Goal: Information Seeking & Learning: Learn about a topic

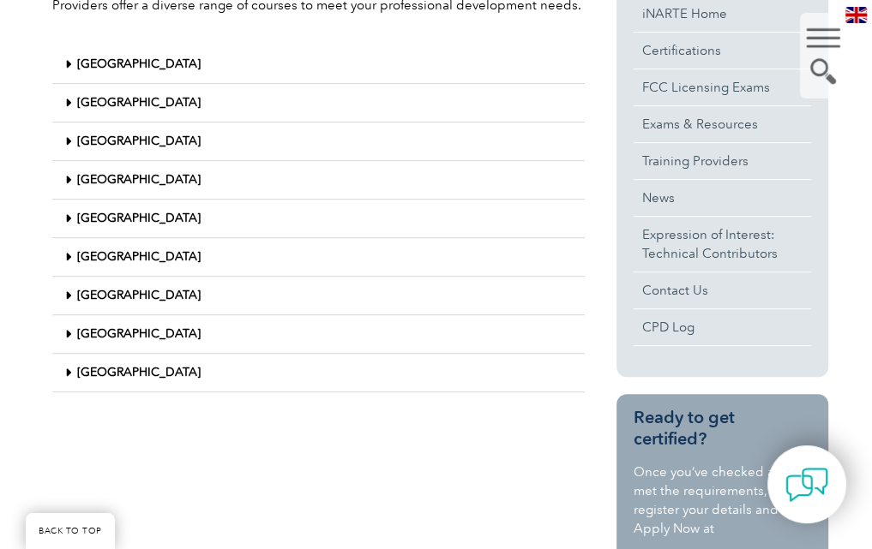
scroll to position [480, 0]
click at [65, 224] on icon at bounding box center [68, 218] width 6 height 12
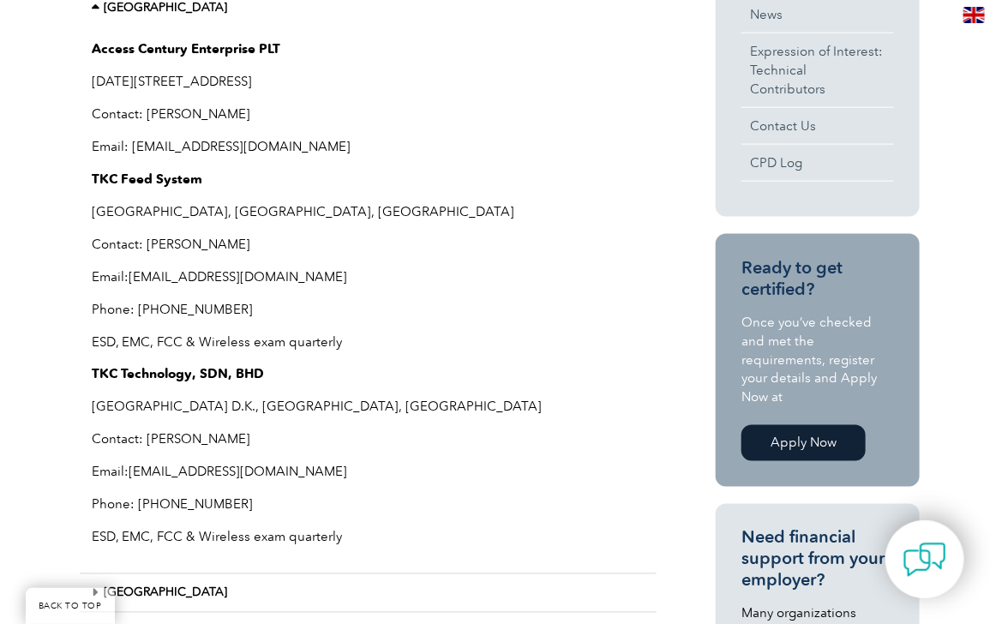
scroll to position [676, 0]
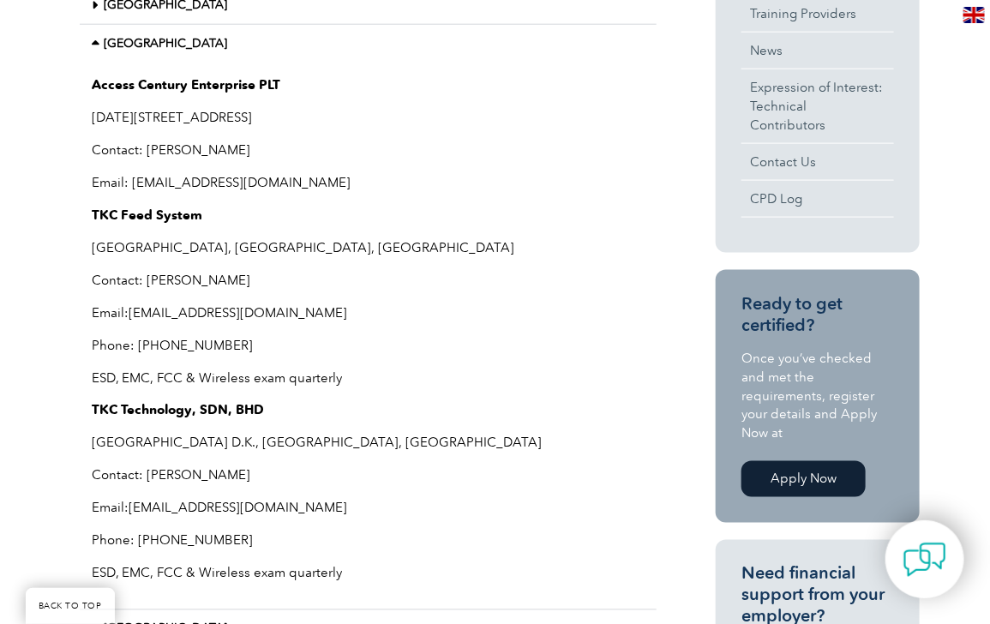
drag, startPoint x: 482, startPoint y: 115, endPoint x: 92, endPoint y: 116, distance: 390.0
click at [93, 116] on p "[DATE][STREET_ADDRESS]" at bounding box center [368, 117] width 551 height 19
copy p "[DATE][STREET_ADDRESS]"
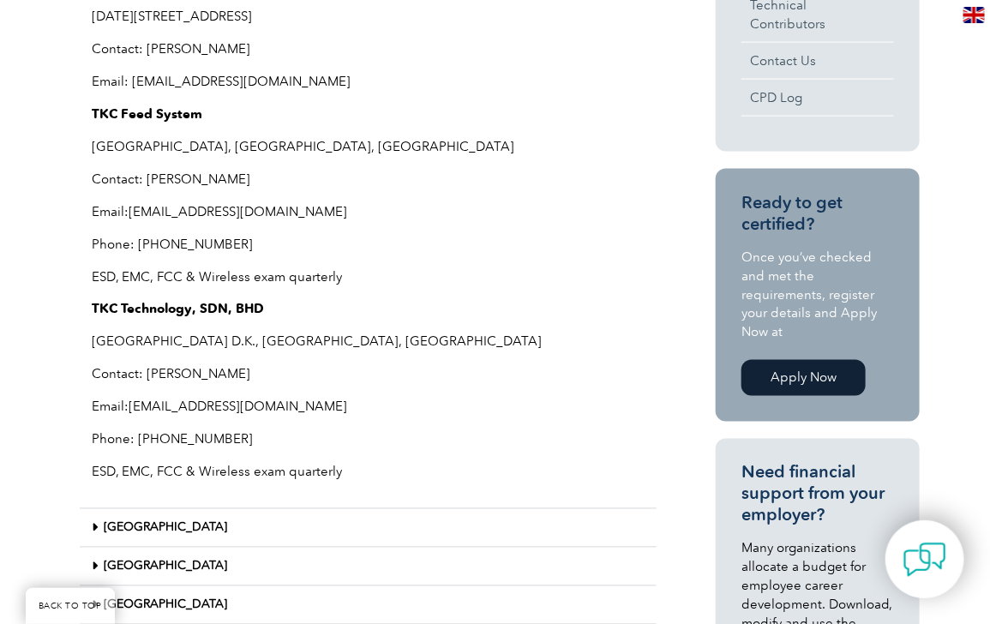
scroll to position [988, 0]
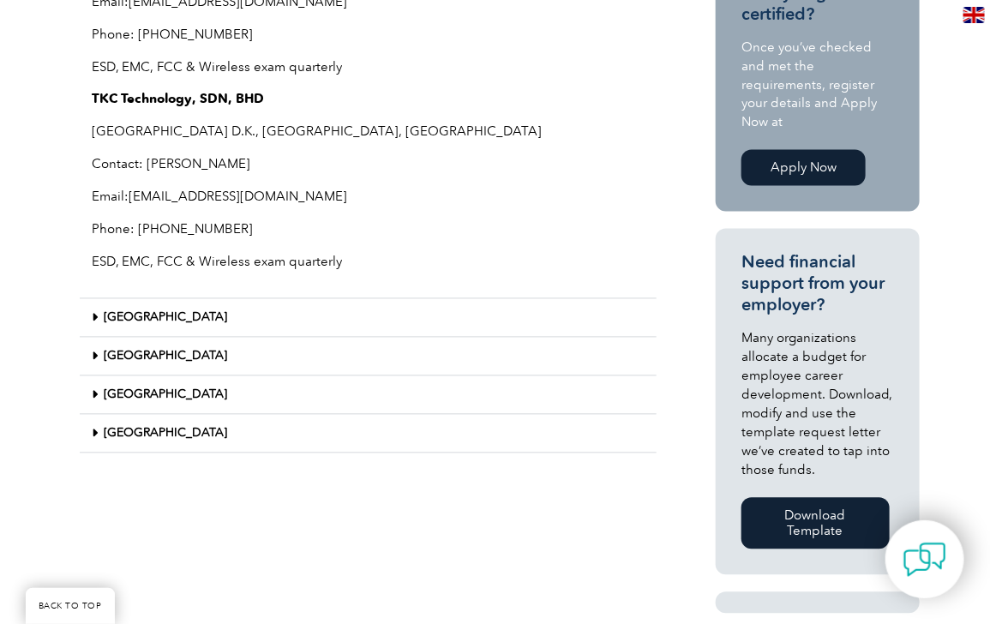
click at [99, 314] on span at bounding box center [99, 318] width 12 height 13
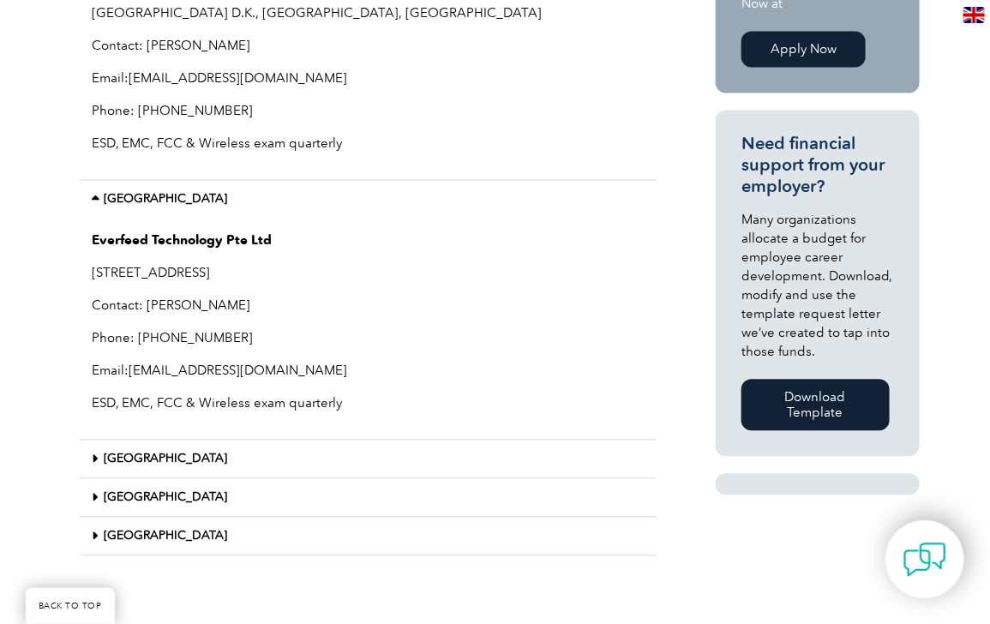
scroll to position [1144, 0]
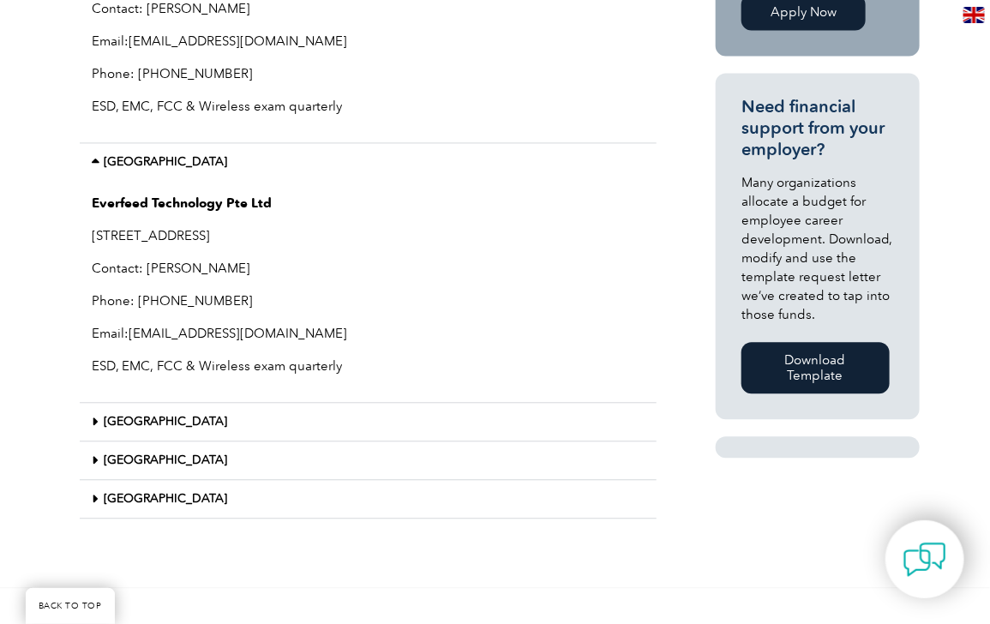
click at [87, 417] on div "[GEOGRAPHIC_DATA]" at bounding box center [368, 422] width 577 height 39
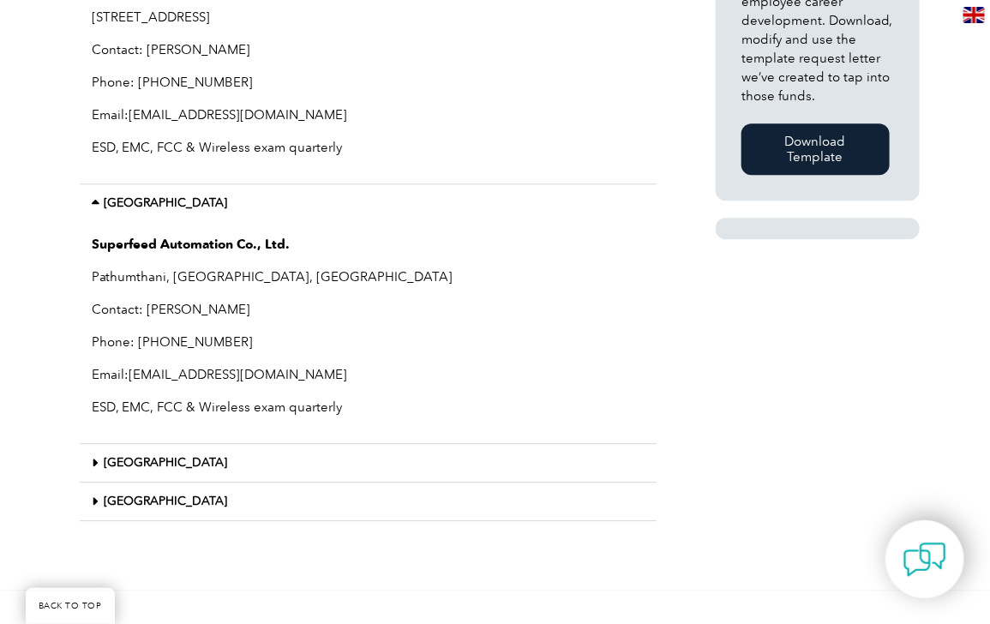
scroll to position [1378, 0]
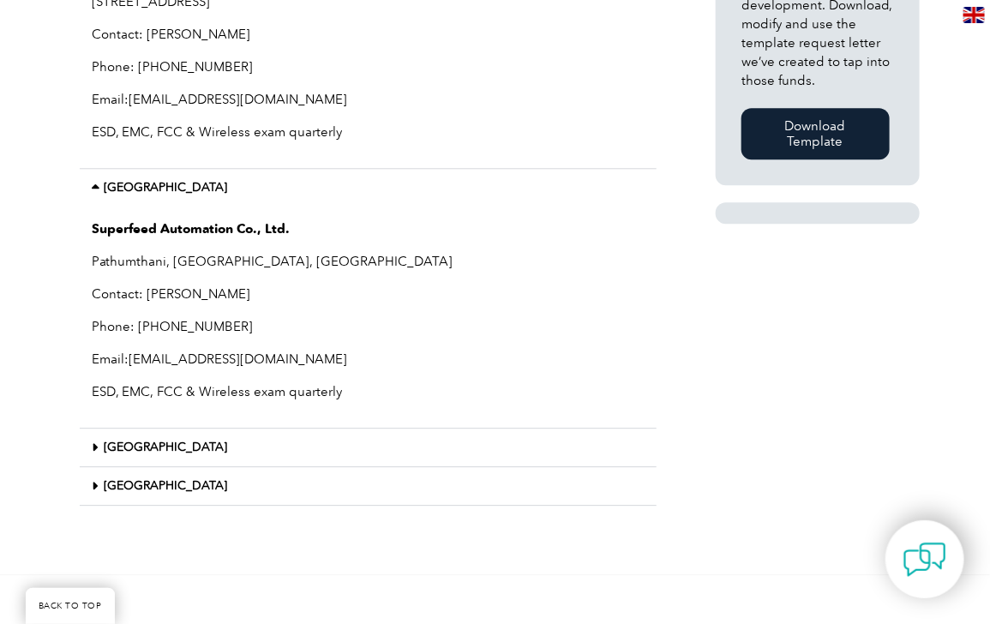
click at [101, 448] on span at bounding box center [99, 447] width 12 height 13
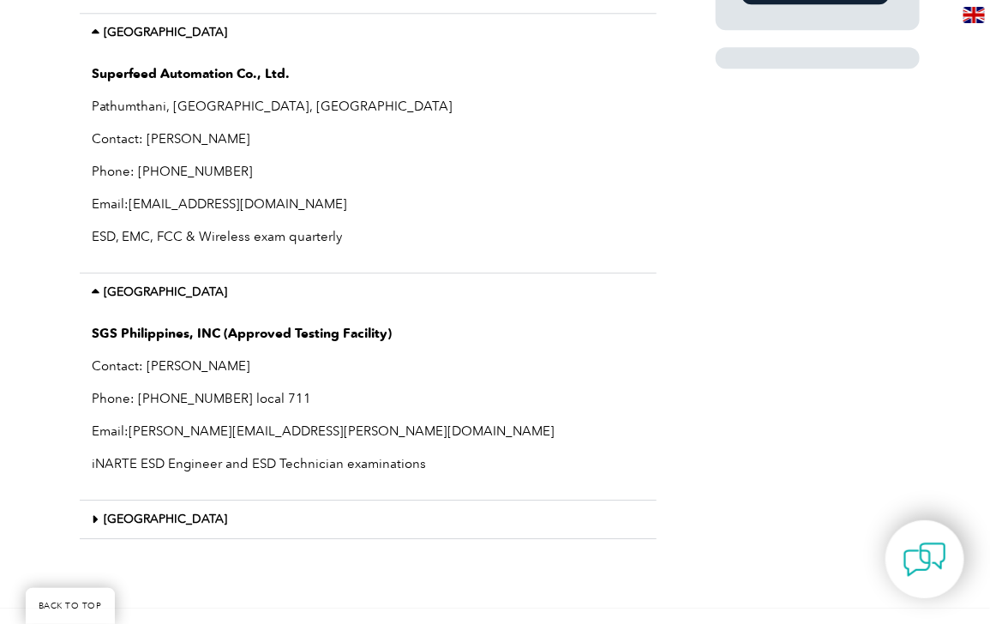
scroll to position [1534, 0]
click at [95, 515] on icon at bounding box center [96, 519] width 6 height 12
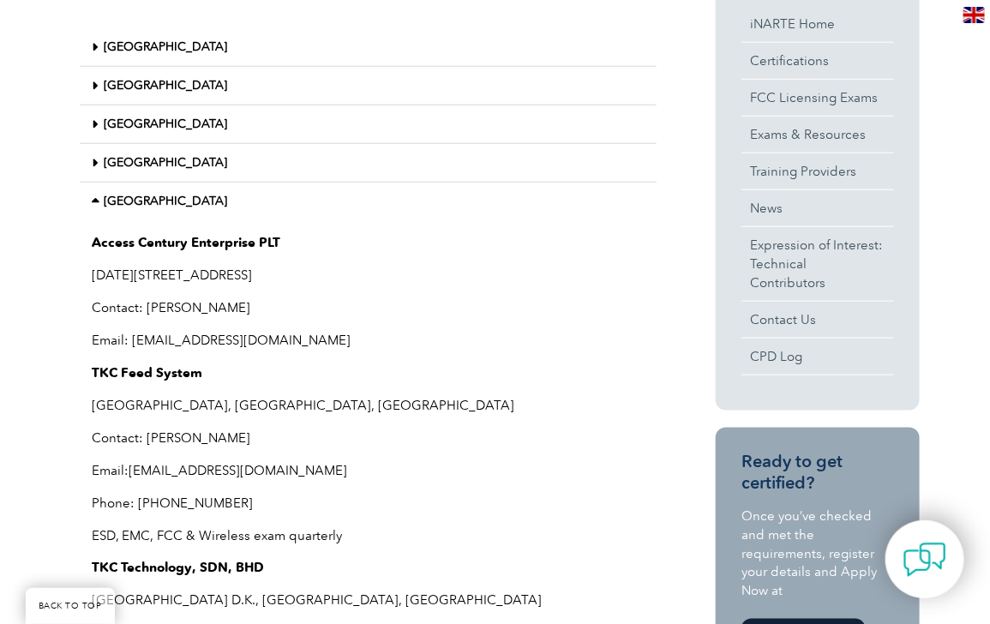
scroll to position [208, 0]
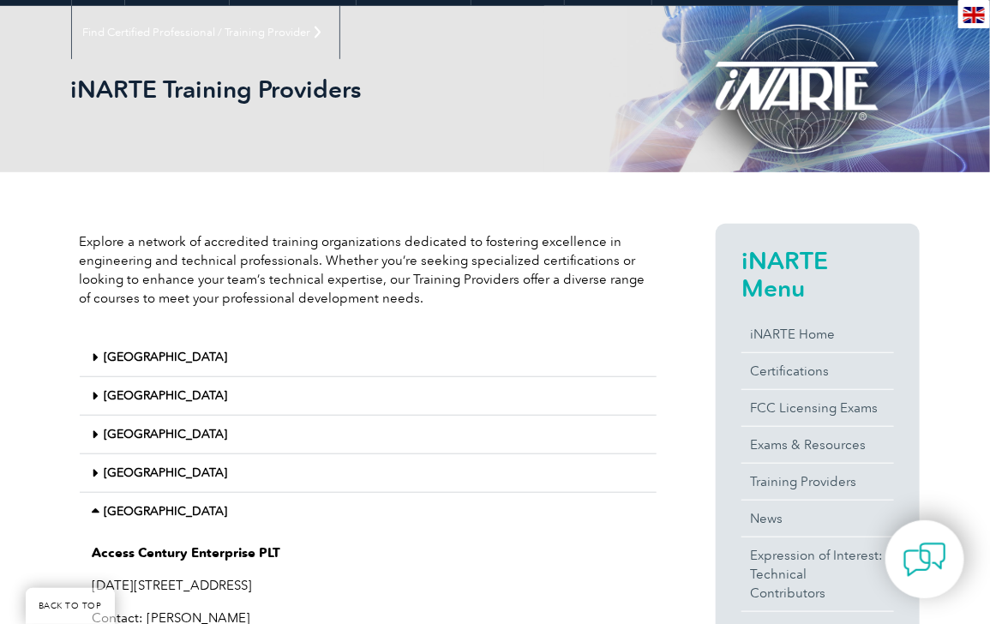
click at [99, 513] on icon at bounding box center [99, 512] width 12 height 12
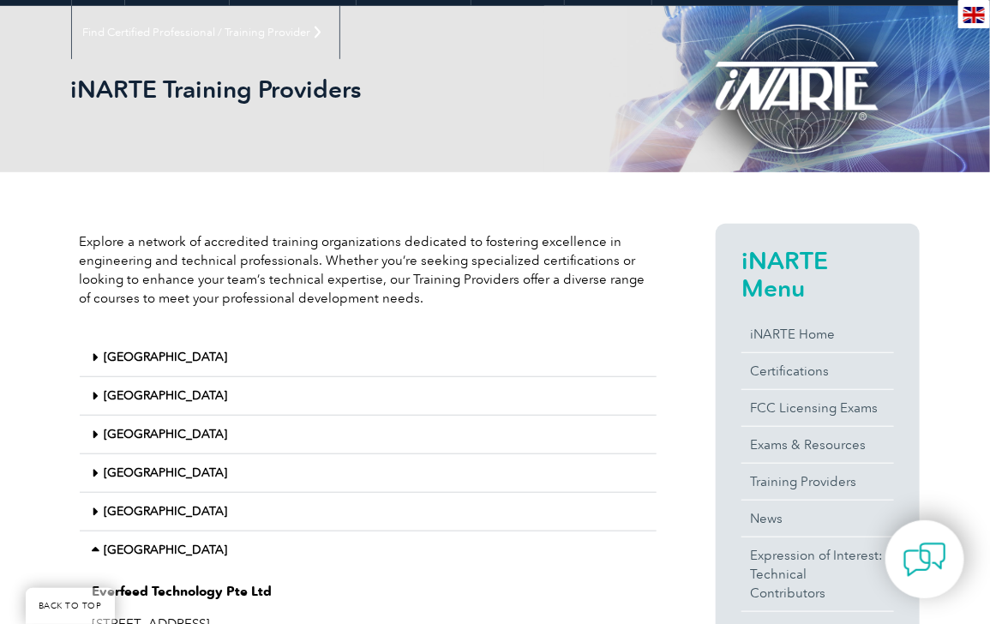
click at [99, 471] on span at bounding box center [99, 473] width 12 height 13
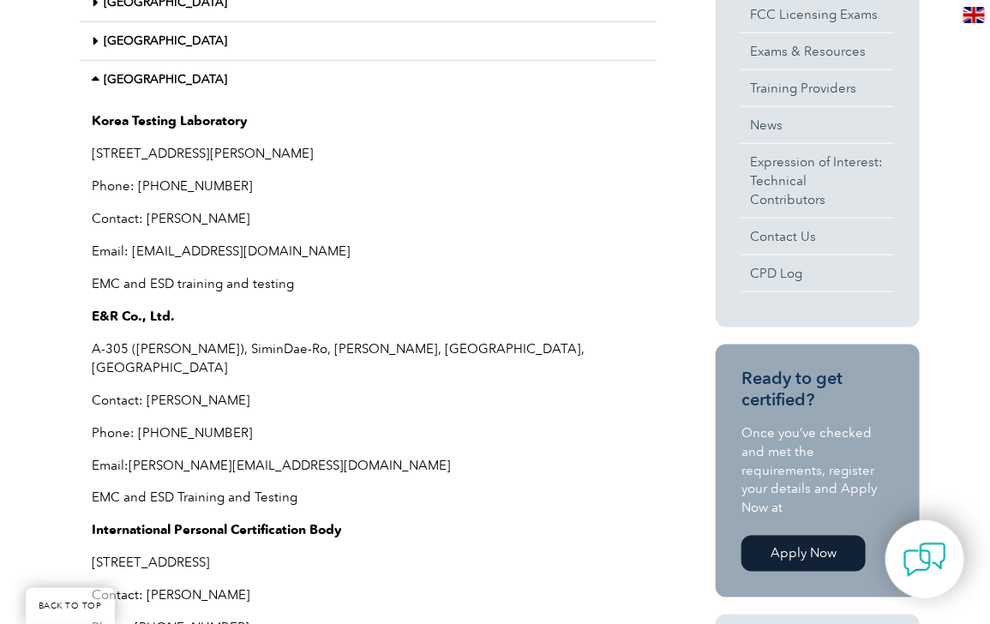
scroll to position [364, 0]
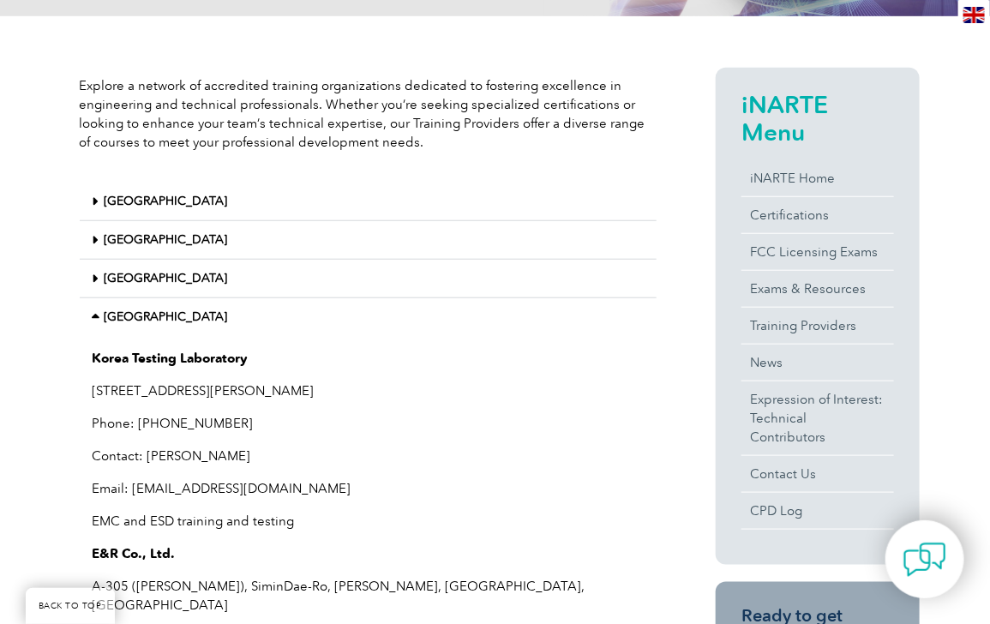
click at [93, 311] on icon at bounding box center [99, 317] width 12 height 12
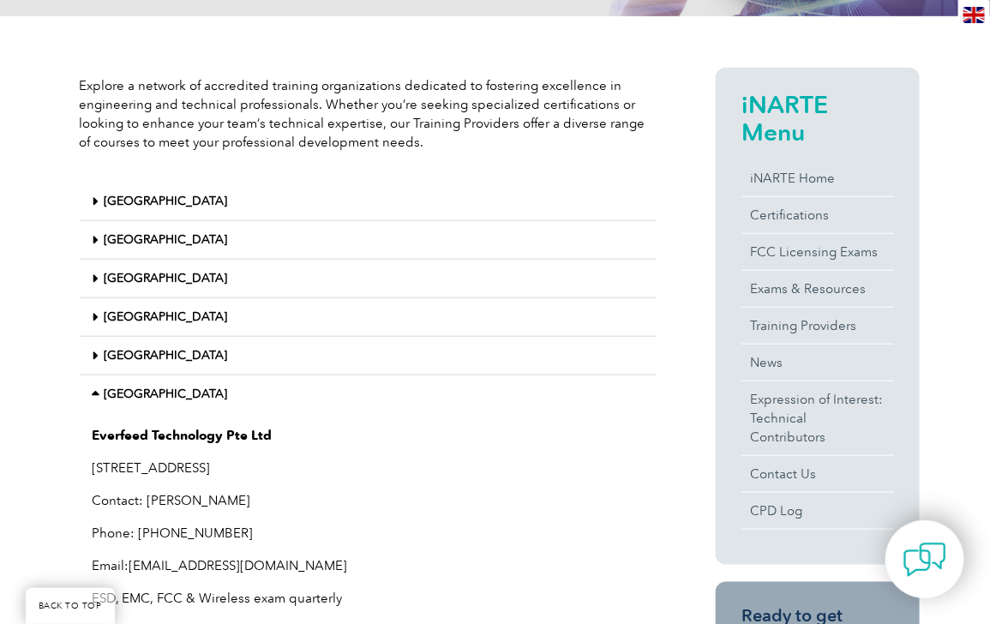
click at [95, 274] on icon at bounding box center [96, 279] width 6 height 12
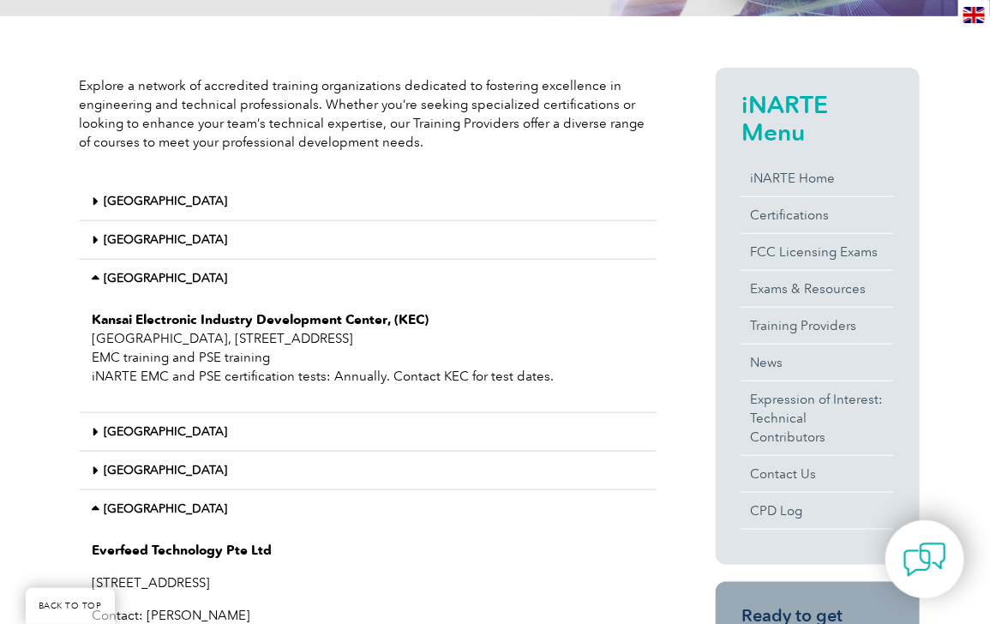
click at [94, 277] on icon at bounding box center [99, 279] width 12 height 12
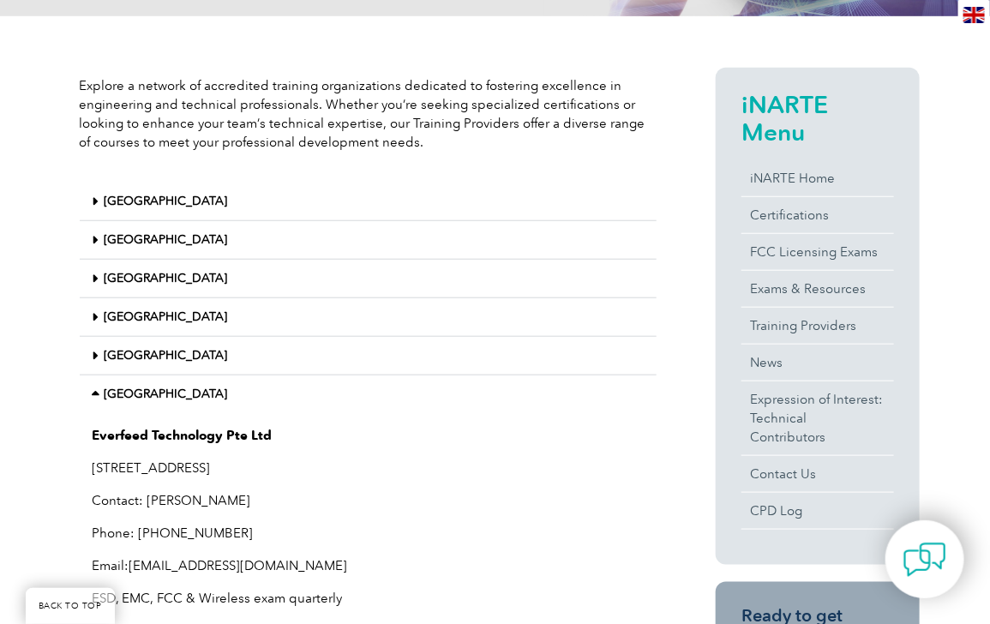
click at [95, 240] on icon at bounding box center [96, 240] width 6 height 12
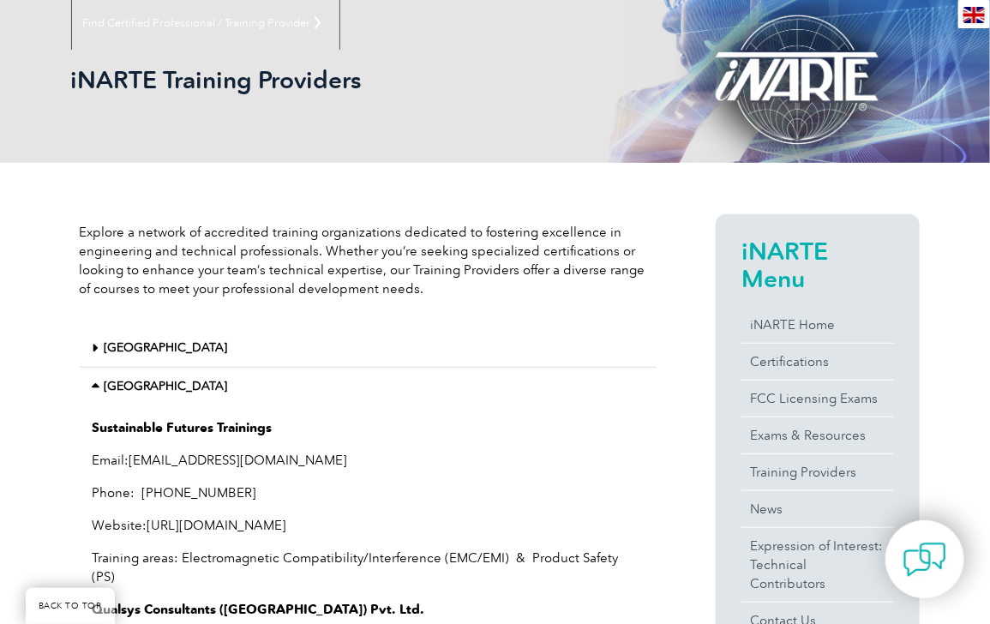
scroll to position [208, 0]
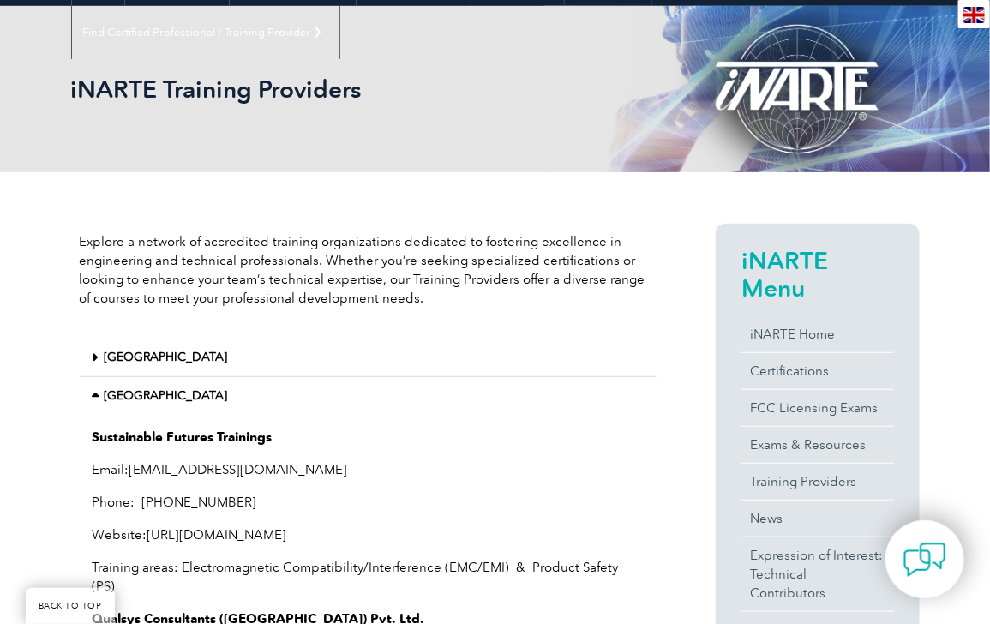
click at [99, 393] on icon at bounding box center [99, 396] width 12 height 12
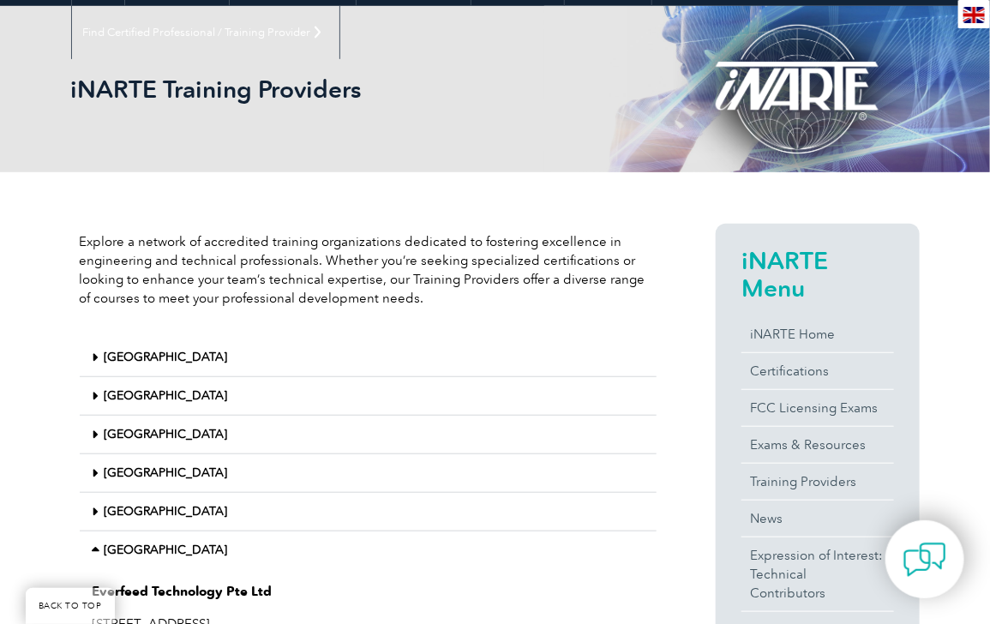
click at [91, 349] on div "[GEOGRAPHIC_DATA]" at bounding box center [368, 358] width 577 height 39
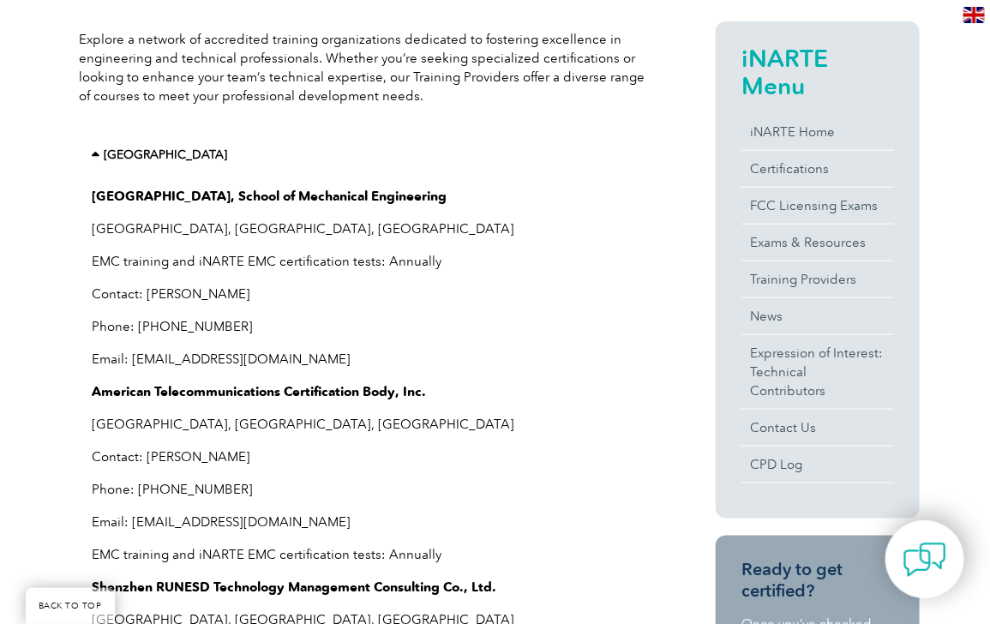
scroll to position [364, 0]
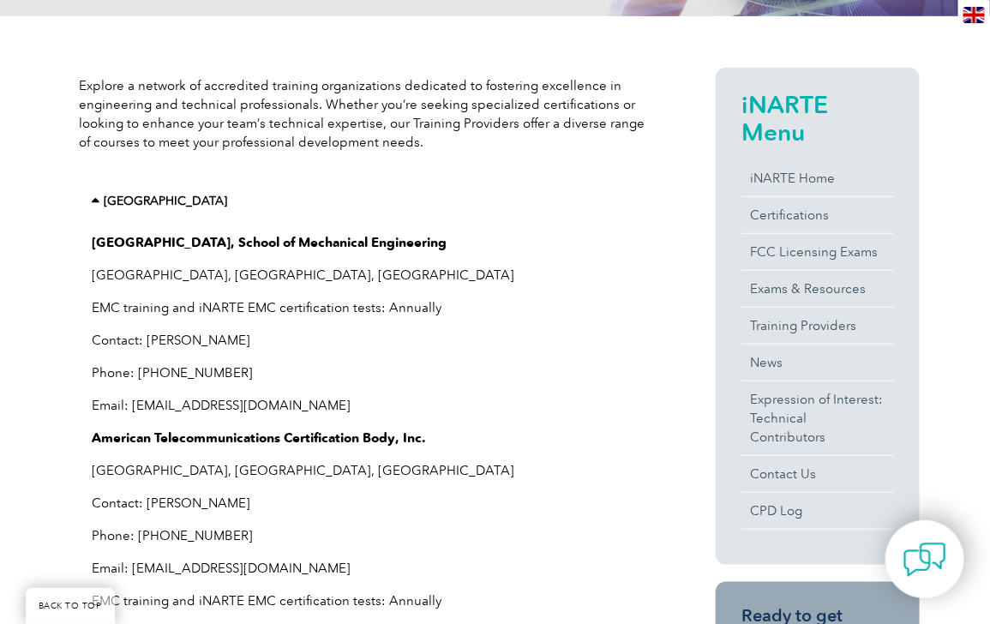
click at [94, 200] on icon at bounding box center [99, 201] width 12 height 12
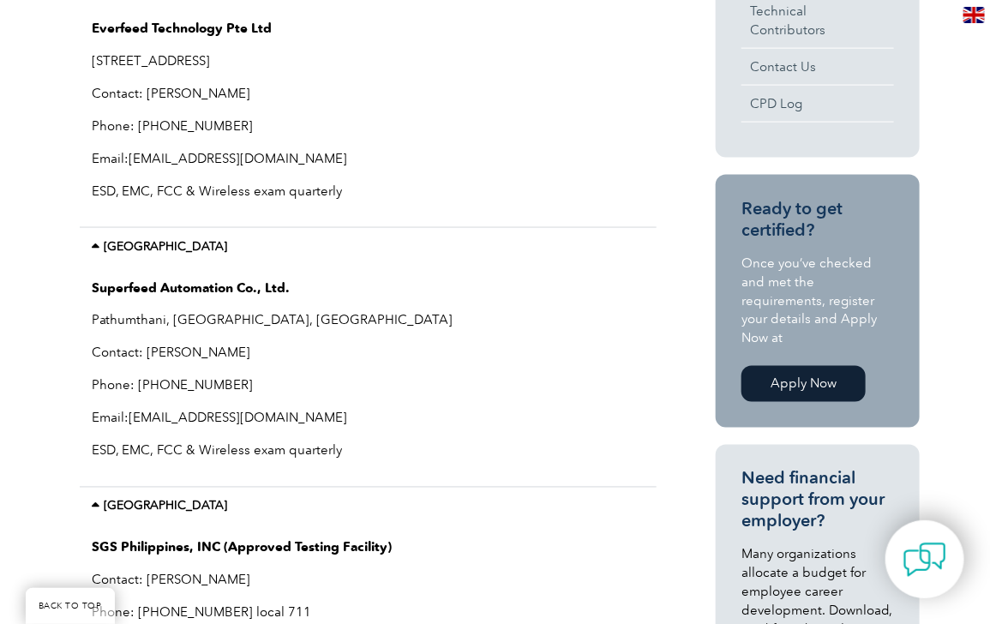
scroll to position [754, 0]
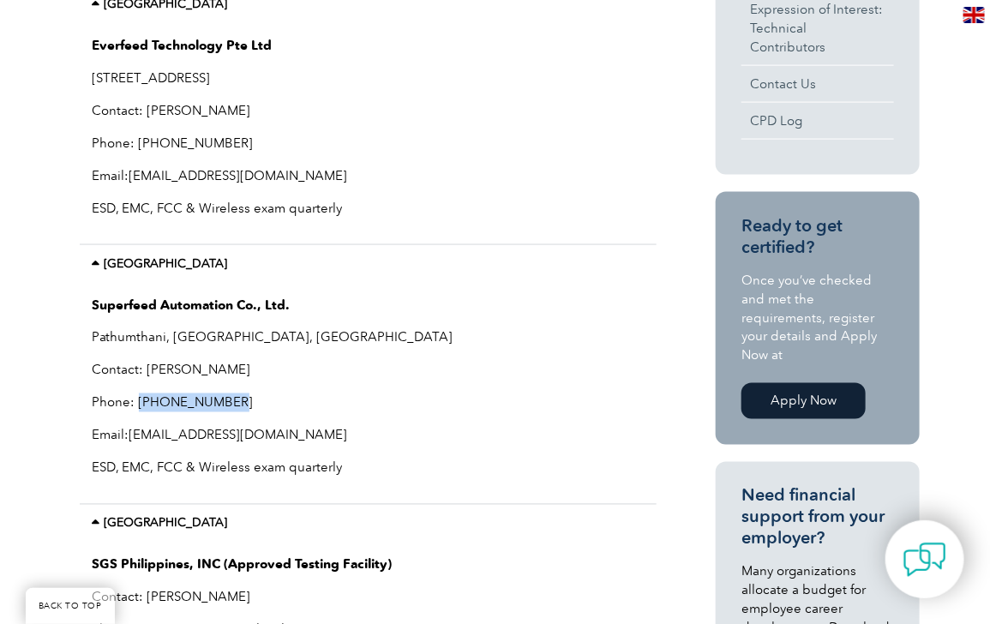
drag, startPoint x: 225, startPoint y: 399, endPoint x: 135, endPoint y: 402, distance: 90.0
click at [135, 402] on p "Phone: +65 6863 1488" at bounding box center [368, 402] width 551 height 19
click at [382, 430] on p "Email: info@inarte-asean.com" at bounding box center [368, 435] width 551 height 19
drag, startPoint x: 232, startPoint y: 402, endPoint x: 135, endPoint y: 402, distance: 97.7
click at [135, 402] on p "Phone: +65 6863 1488" at bounding box center [368, 402] width 551 height 19
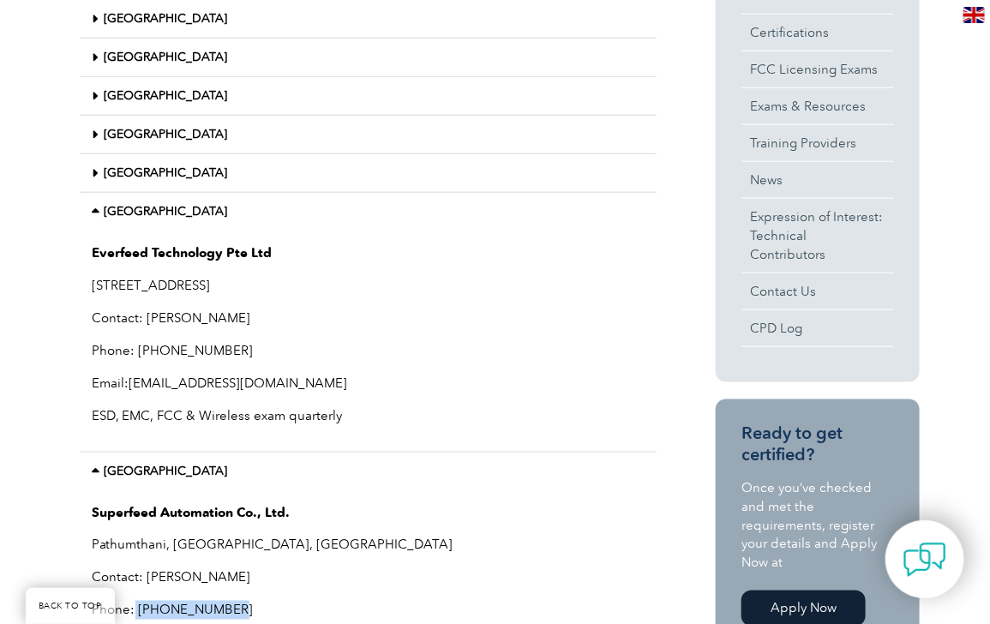
scroll to position [520, 0]
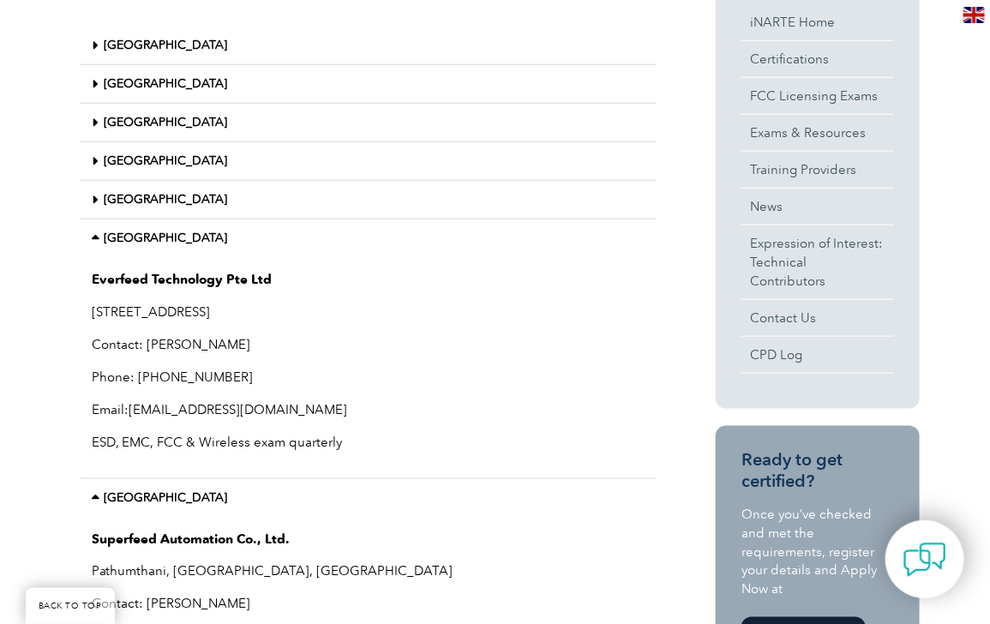
click at [93, 199] on icon at bounding box center [96, 200] width 6 height 12
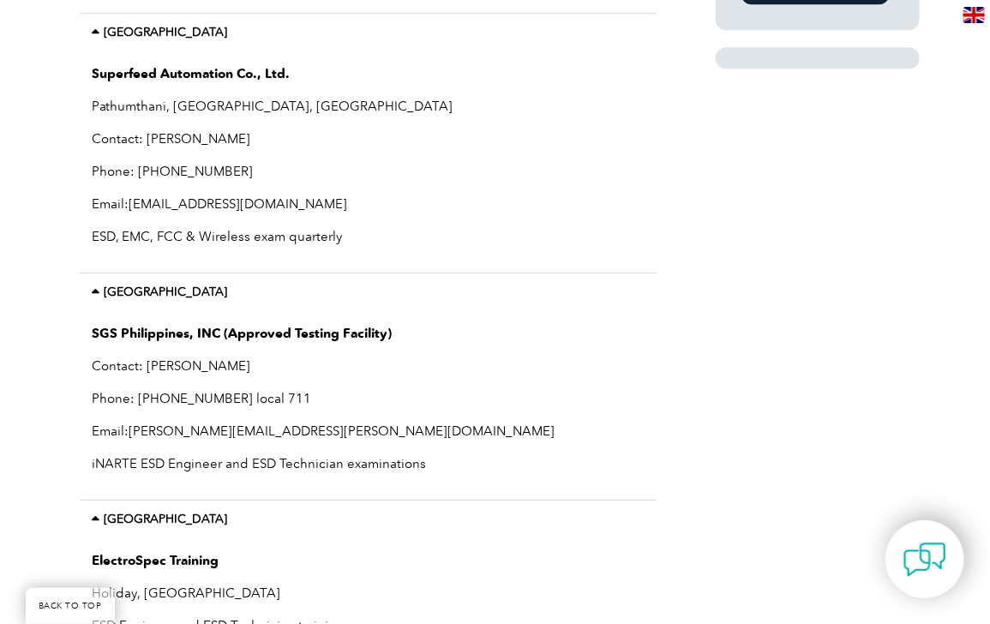
scroll to position [1534, 0]
drag, startPoint x: 231, startPoint y: 165, endPoint x: 135, endPoint y: 171, distance: 97.1
click at [135, 171] on p "Phone: +65 6863 1488" at bounding box center [368, 170] width 551 height 19
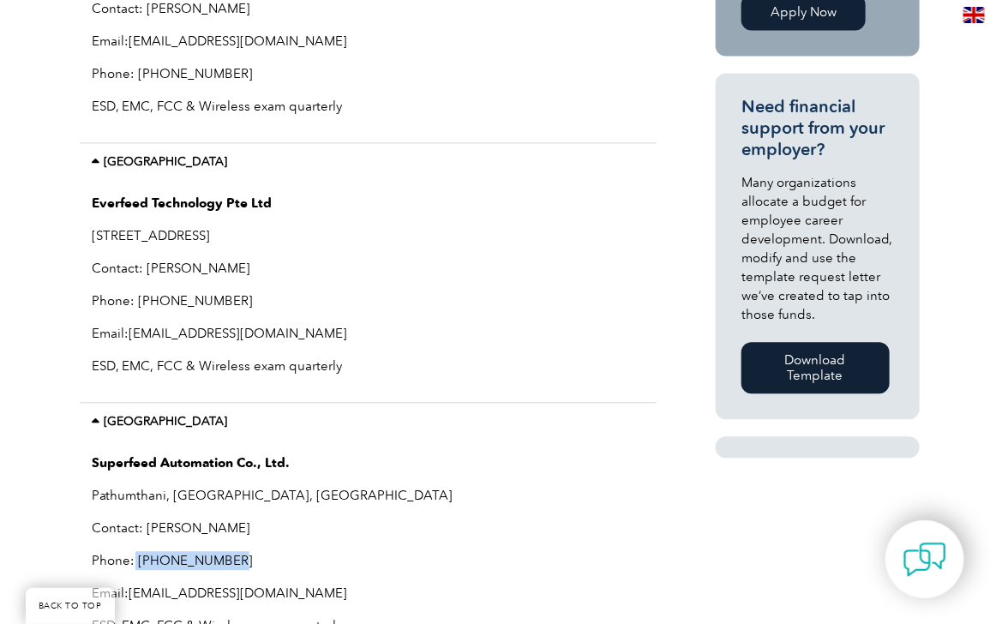
scroll to position [1222, 0]
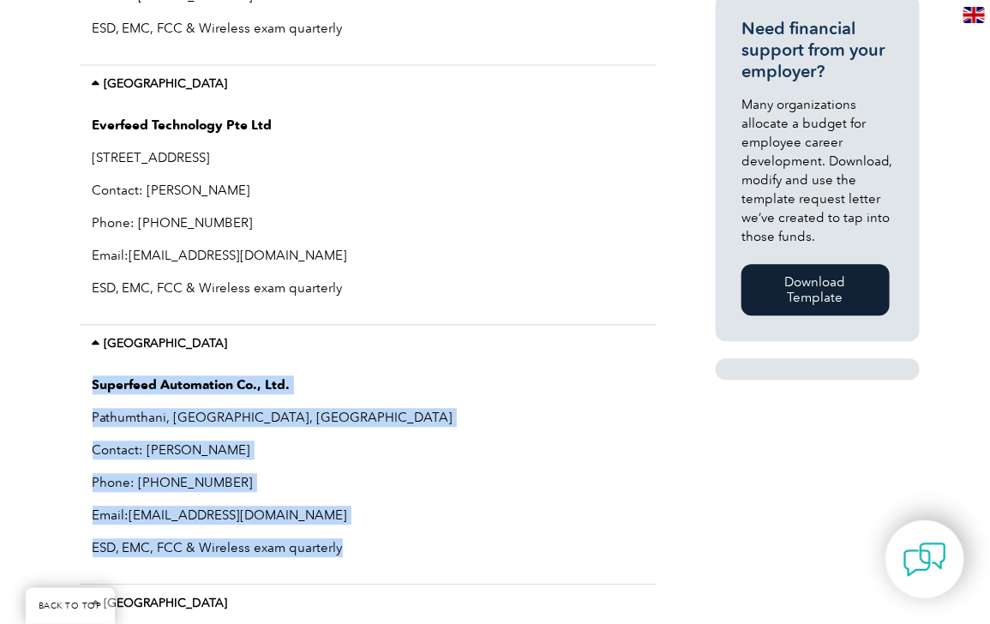
drag, startPoint x: 89, startPoint y: 381, endPoint x: 344, endPoint y: 545, distance: 302.7
click at [344, 545] on div "Superfeed Automation Co., Ltd. Pathumthani, Bangkok, Thailand Contact: Marcus K…" at bounding box center [368, 474] width 577 height 222
copy div "Superfeed Automation Co., Ltd. Pathumthani, Bangkok, Thailand Contact: Marcus K…"
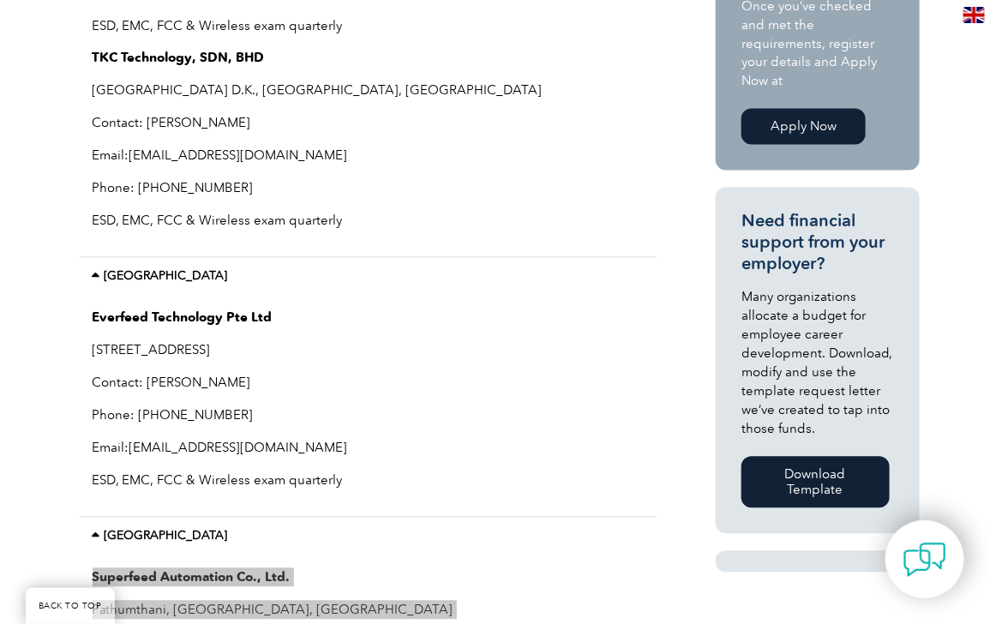
scroll to position [1066, 0]
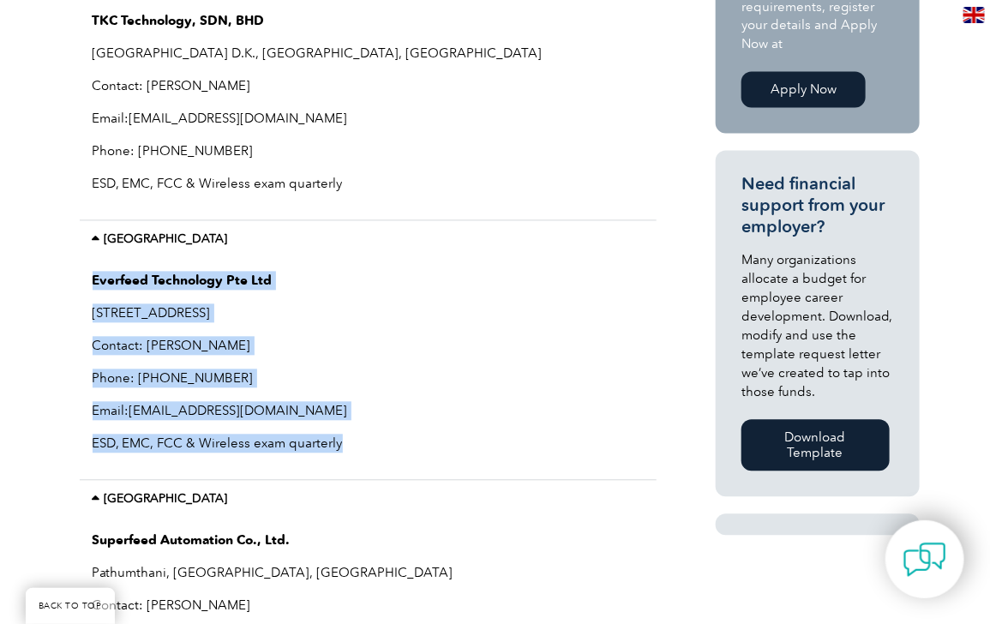
drag, startPoint x: 93, startPoint y: 279, endPoint x: 348, endPoint y: 433, distance: 297.7
click at [348, 433] on div "Everfeed Technology Pte Ltd No.2 Tuas Link 1 Singapore 638590 Contact: Marcus K…" at bounding box center [368, 370] width 577 height 222
copy div "Everfeed Technology Pte Ltd No.2 Tuas Link 1 Singapore 638590 Contact: Marcus K…"
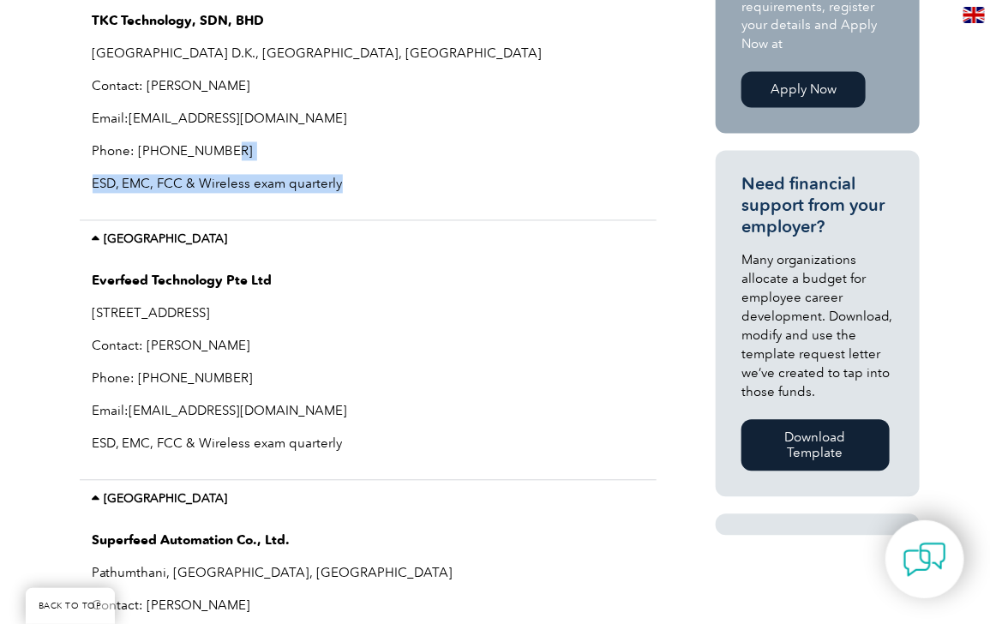
drag, startPoint x: 342, startPoint y: 188, endPoint x: 238, endPoint y: 151, distance: 110.1
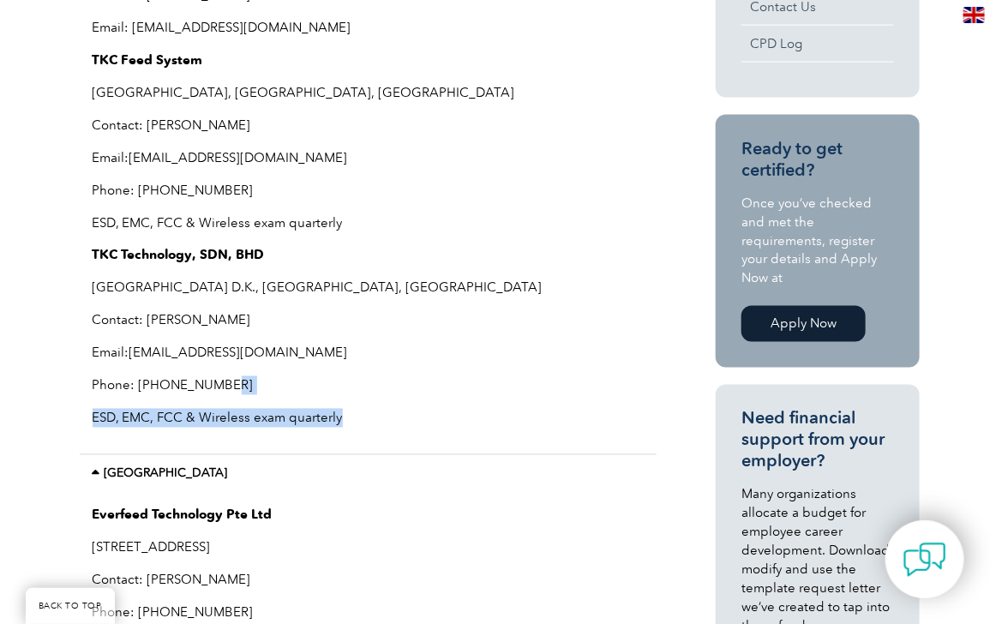
scroll to position [754, 0]
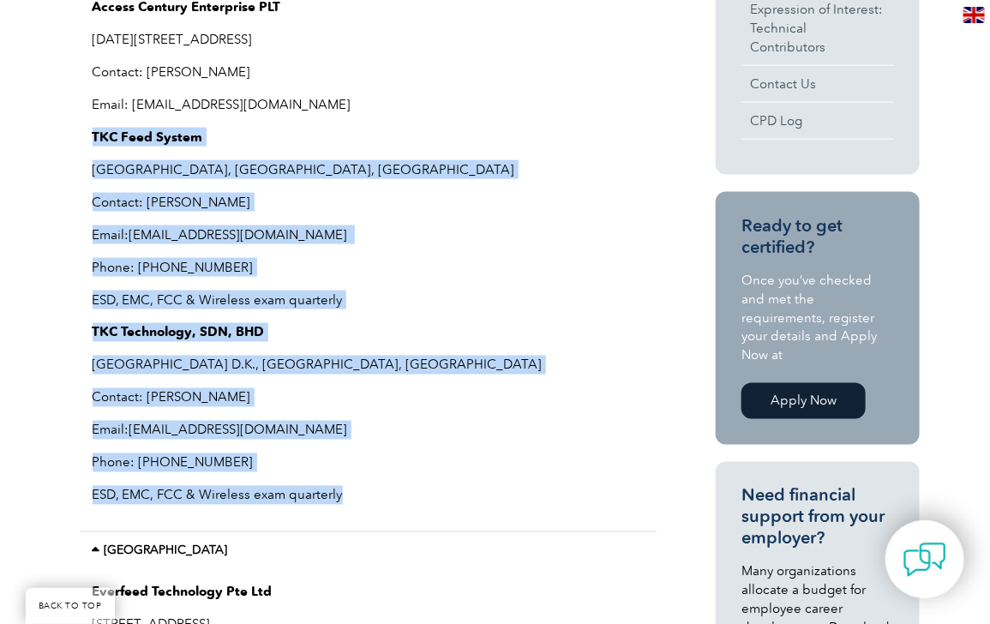
click at [91, 135] on div "Access Century Enterprise PLT 1-1-51 Jalan Veterinari, Georgetown, 10150, Pulau…" at bounding box center [368, 259] width 577 height 548
copy div "TKC Feed System Seberang Jaya, Penang, Malaysia Contact: Marcus Koh Email: info…"
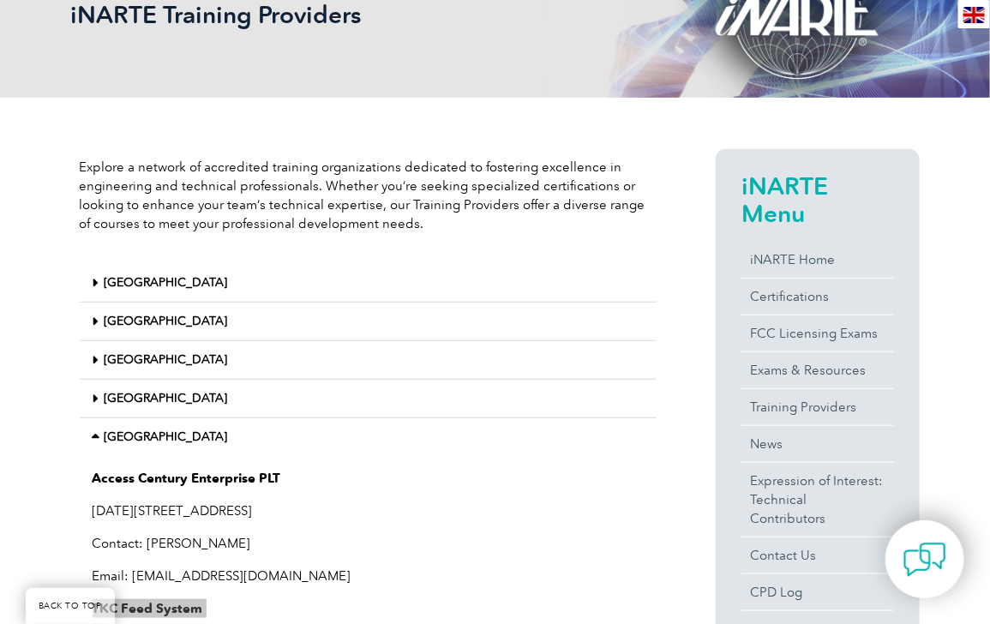
scroll to position [311, 0]
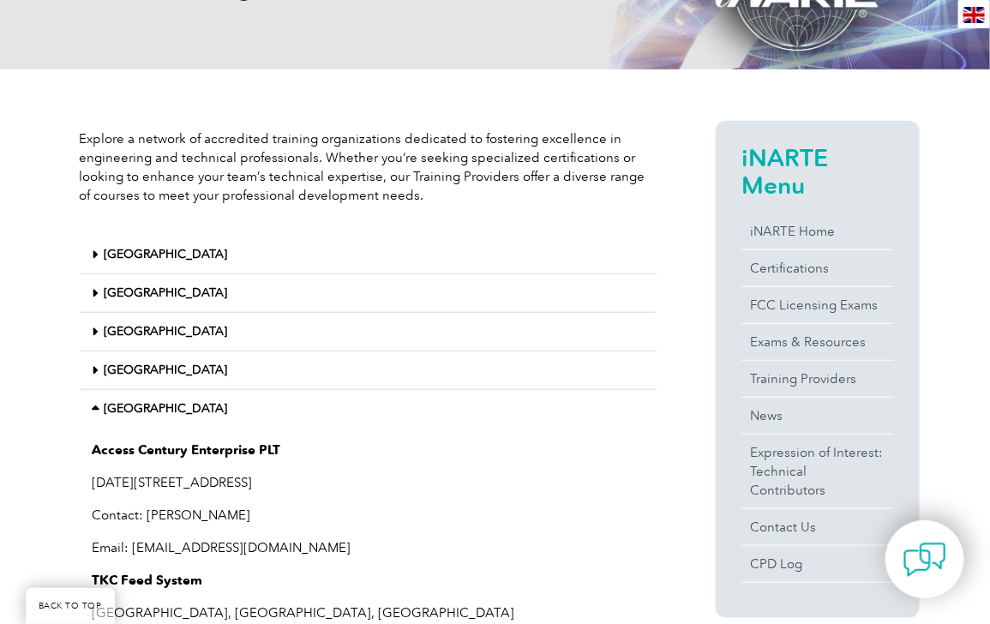
click at [98, 255] on icon at bounding box center [96, 255] width 6 height 12
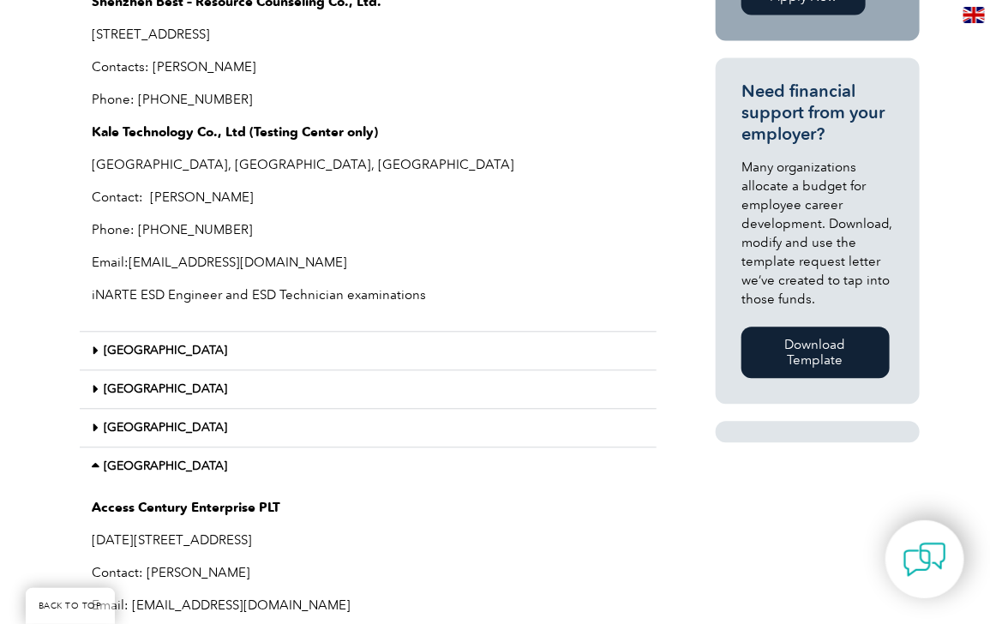
scroll to position [1168, 0]
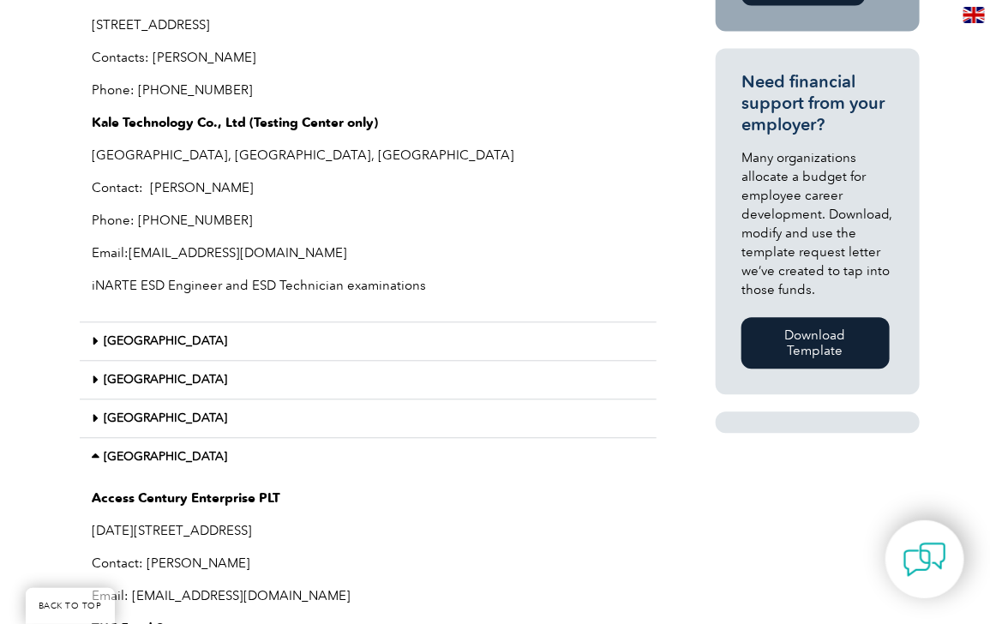
click at [101, 348] on span at bounding box center [99, 341] width 12 height 13
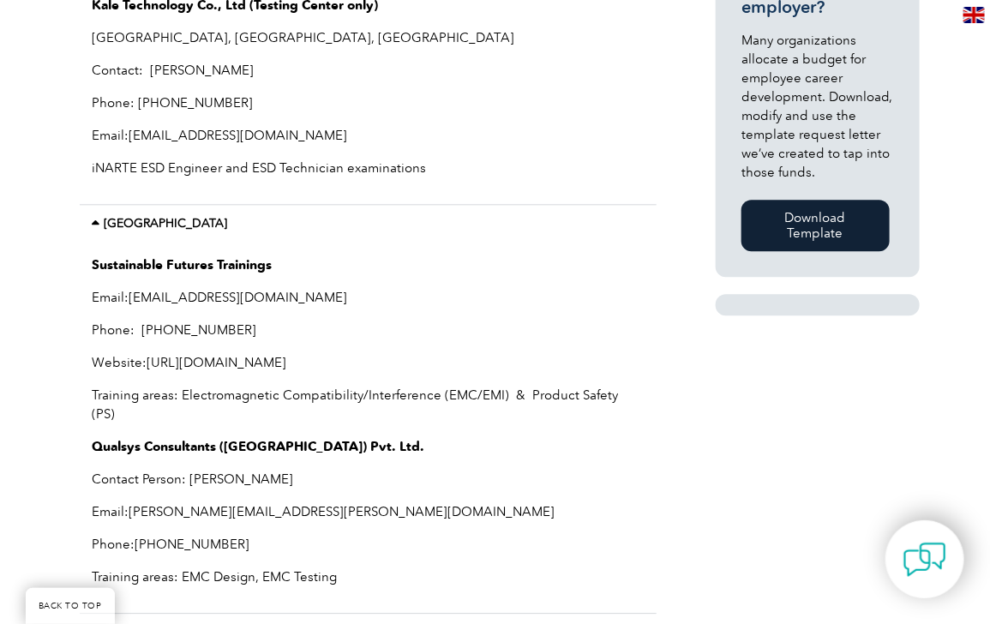
scroll to position [1558, 0]
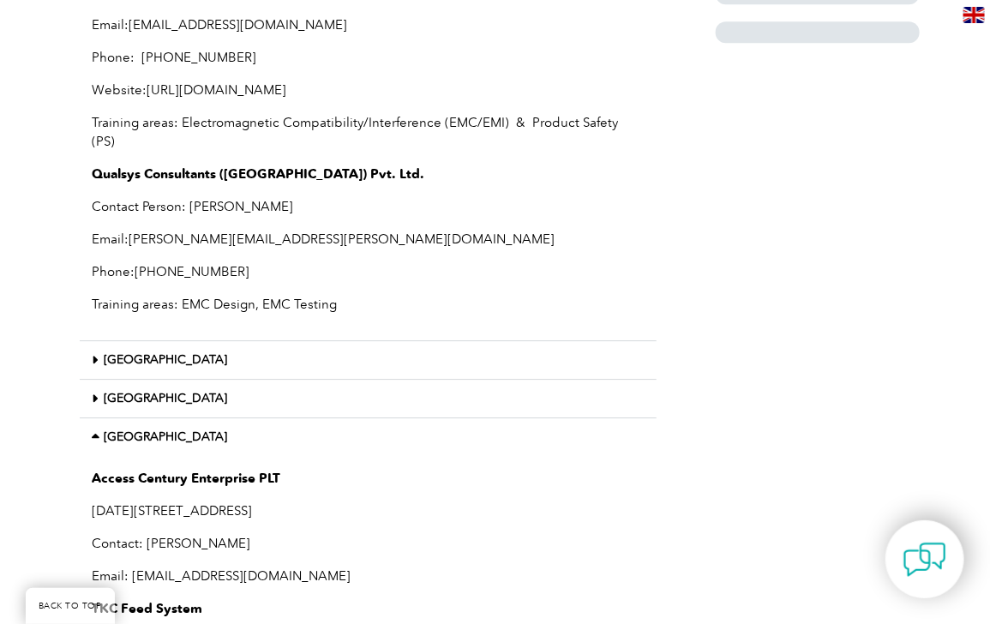
click at [99, 357] on span at bounding box center [99, 360] width 12 height 13
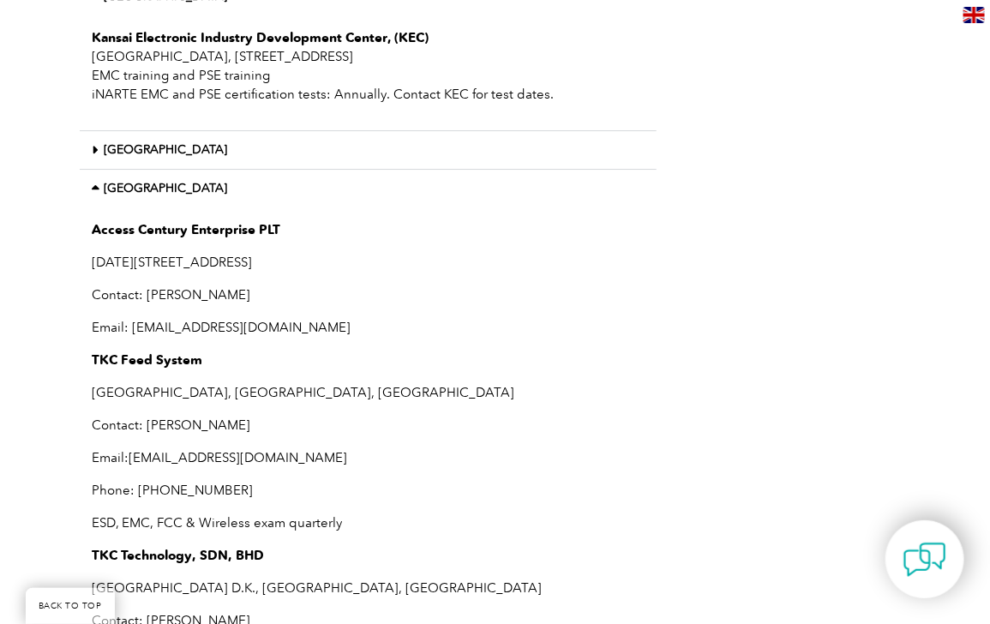
scroll to position [1948, 0]
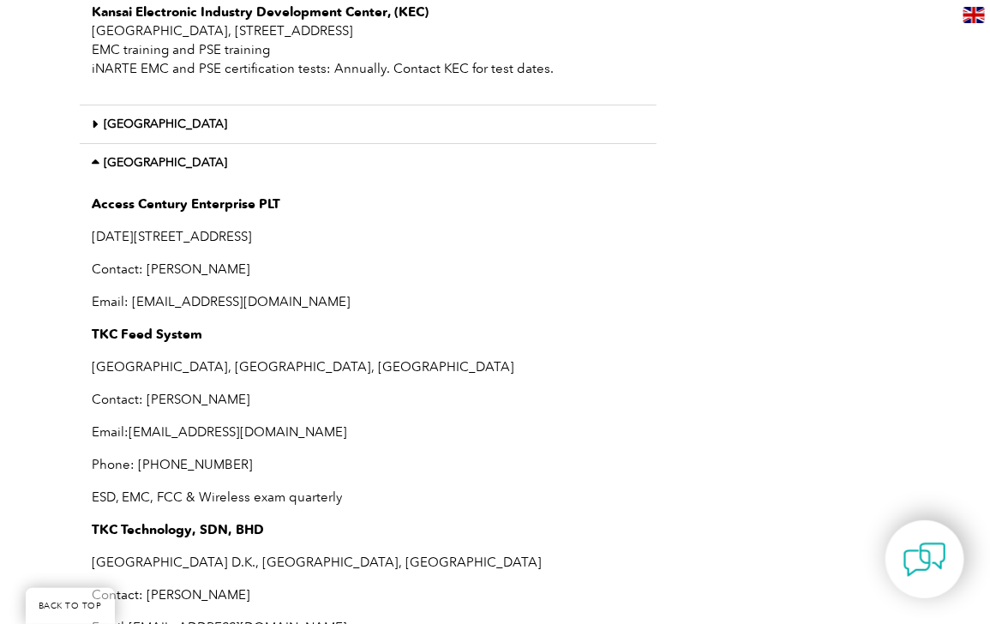
drag, startPoint x: 324, startPoint y: 300, endPoint x: 181, endPoint y: 297, distance: 143.2
click at [181, 297] on p "Email: admin@ace-trainingsolution.com" at bounding box center [368, 301] width 551 height 19
copy p "ace-trainingsolution.com"
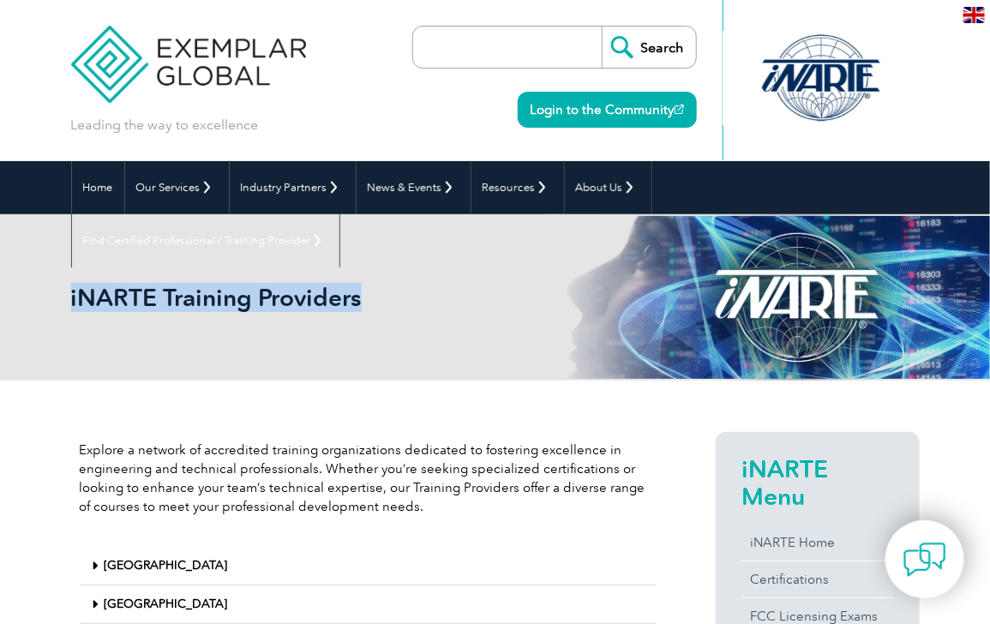
drag, startPoint x: 357, startPoint y: 296, endPoint x: 72, endPoint y: 279, distance: 285.1
click at [72, 279] on div "iNARTE Training Providers" at bounding box center [495, 297] width 849 height 166
copy h1 "iNARTE Training Providers"
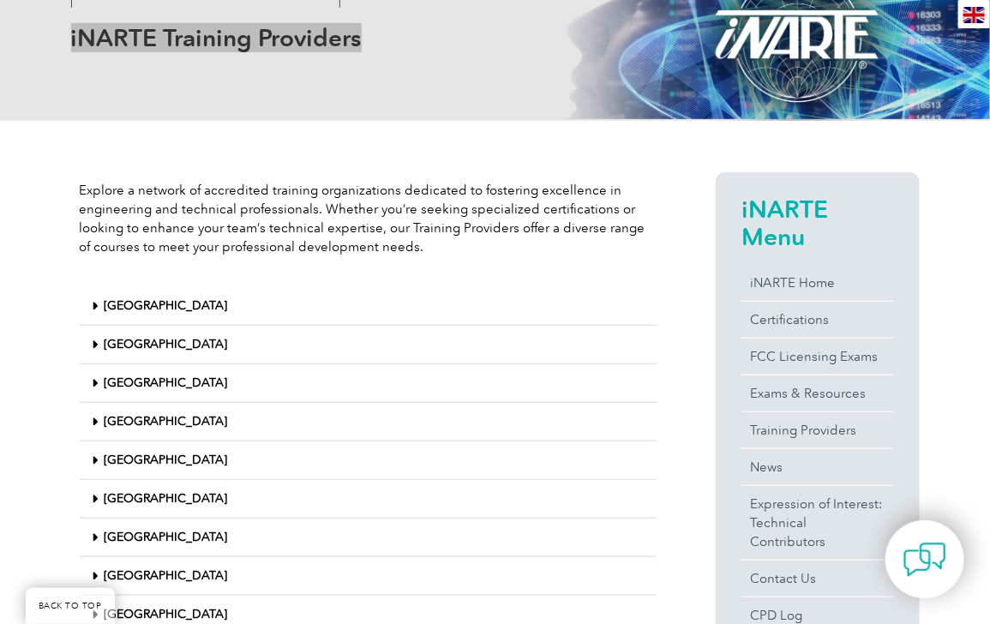
scroll to position [311, 0]
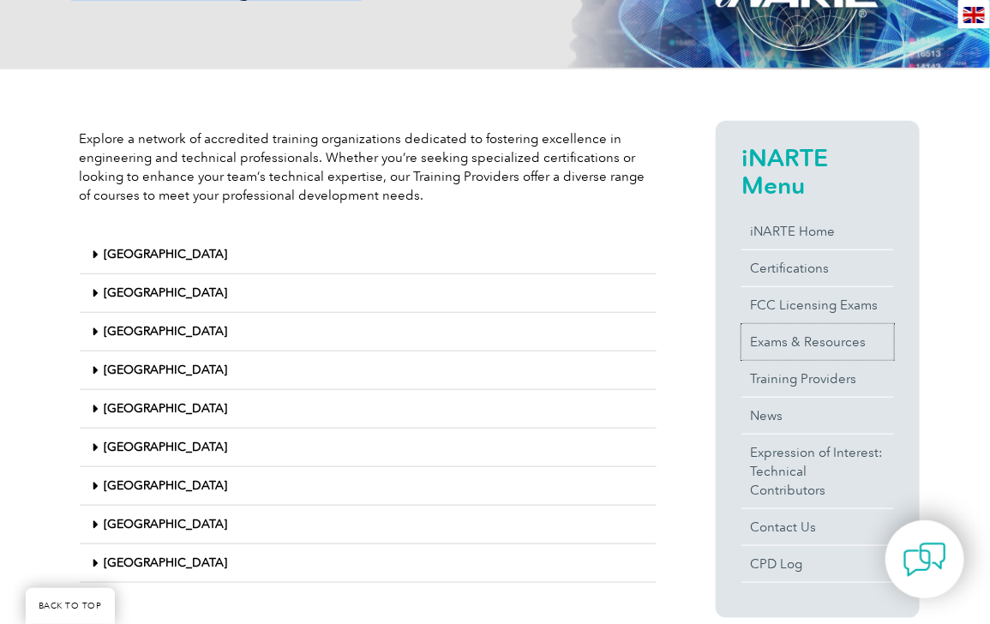
click at [820, 343] on link "Exams & Resources" at bounding box center [817, 342] width 153 height 36
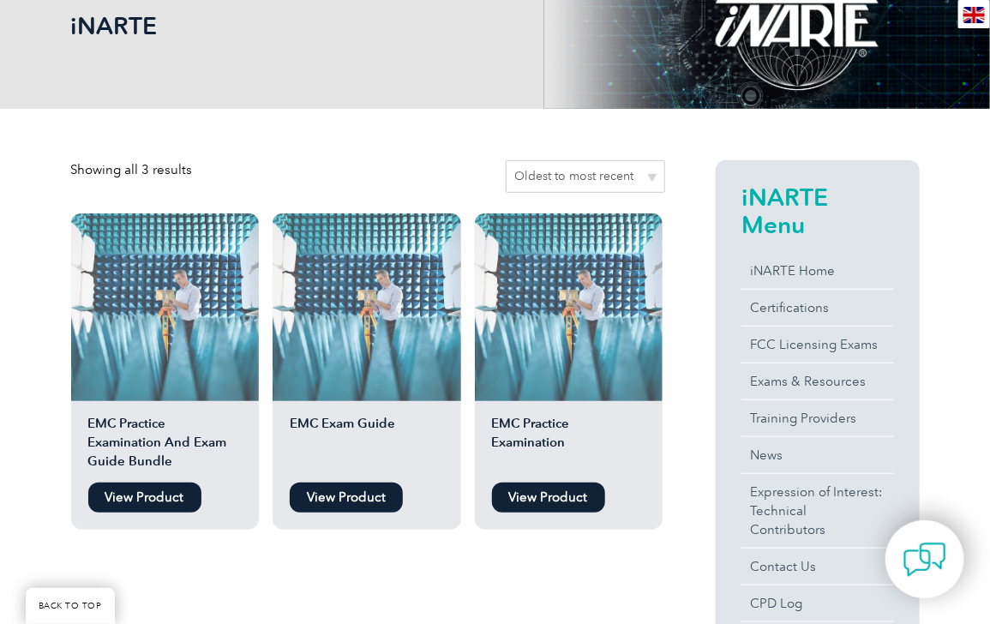
scroll to position [233, 0]
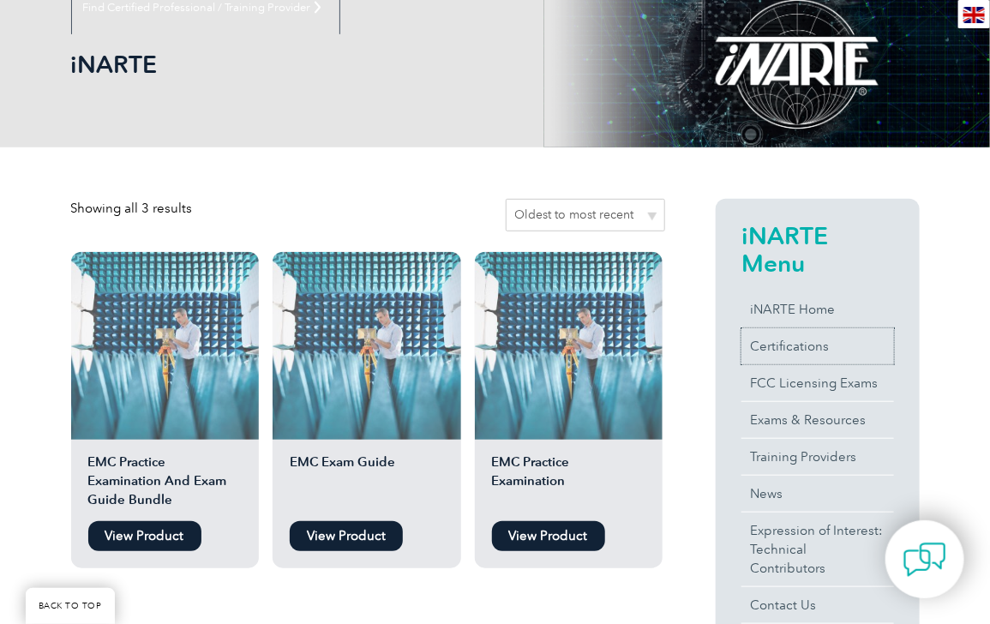
click at [788, 348] on link "Certifications" at bounding box center [817, 346] width 153 height 36
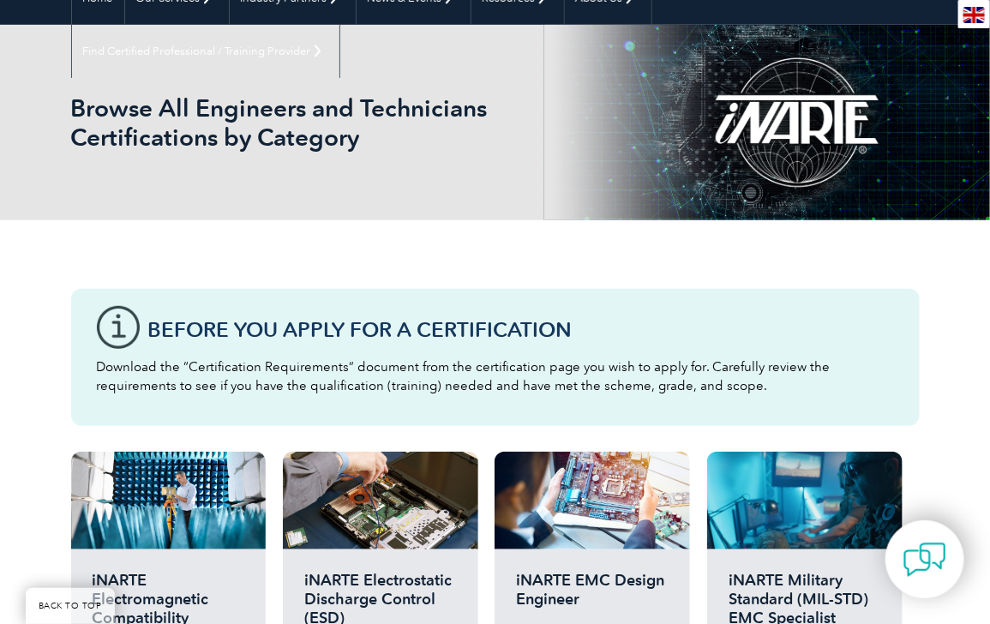
scroll to position [467, 0]
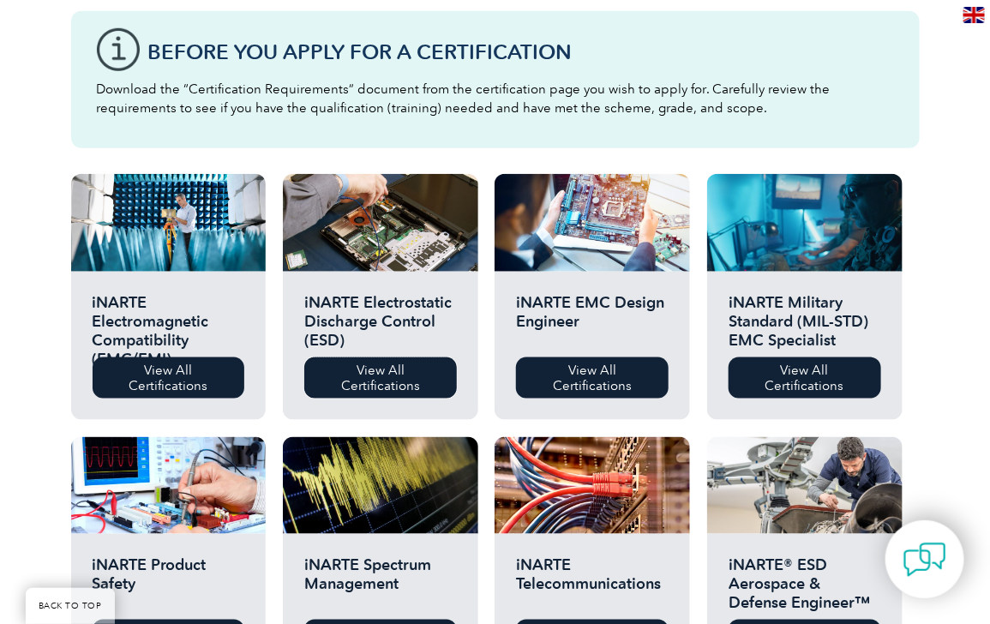
click at [422, 382] on link "View All Certifications" at bounding box center [380, 377] width 153 height 41
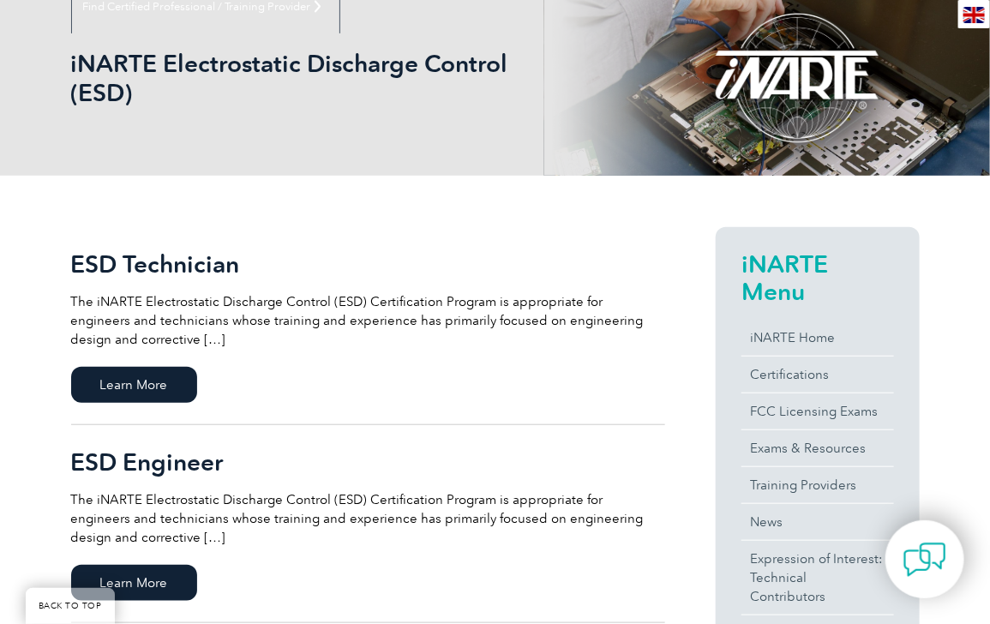
scroll to position [467, 0]
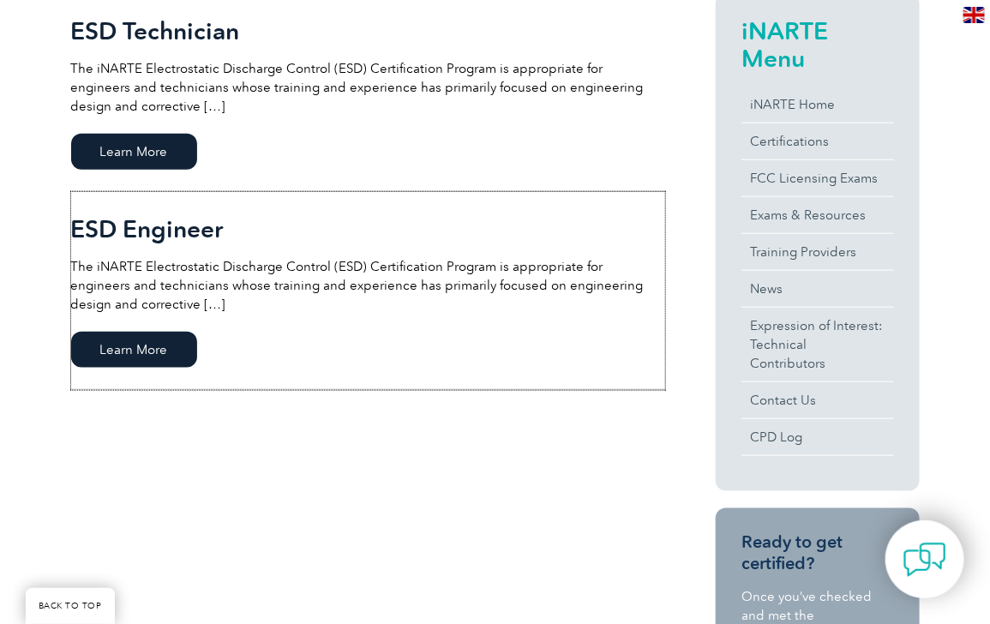
click at [159, 351] on span "Learn More" at bounding box center [134, 350] width 126 height 36
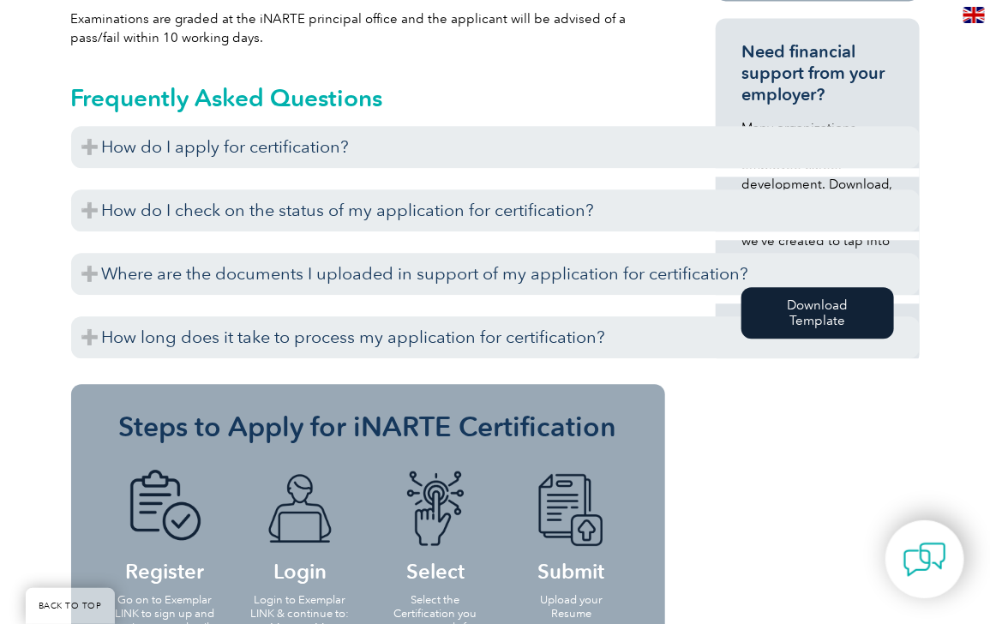
scroll to position [1324, 0]
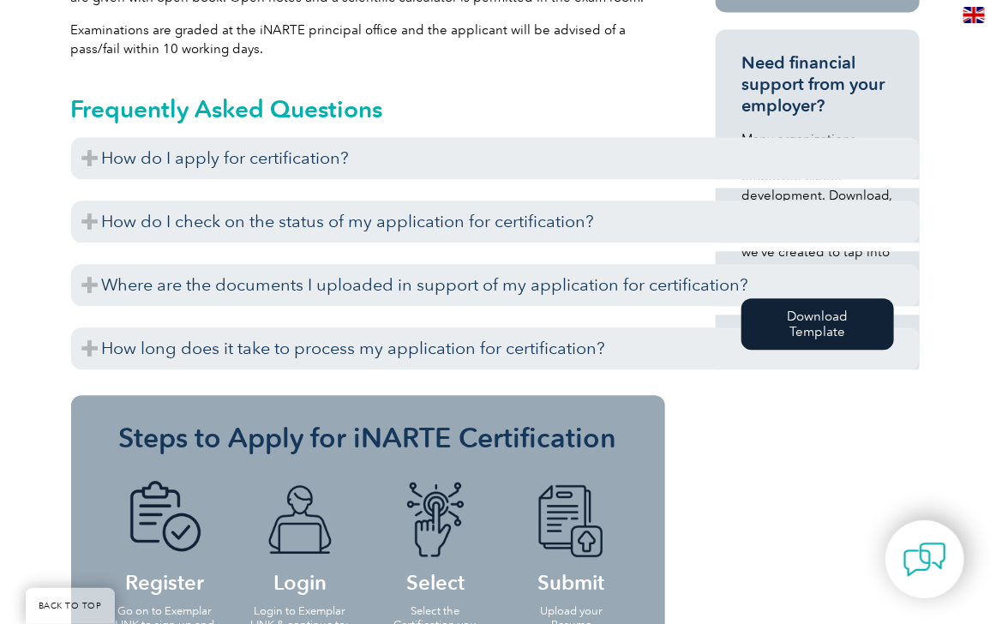
click at [77, 327] on h3 "How long does it take to process my application for certification?" at bounding box center [495, 348] width 849 height 42
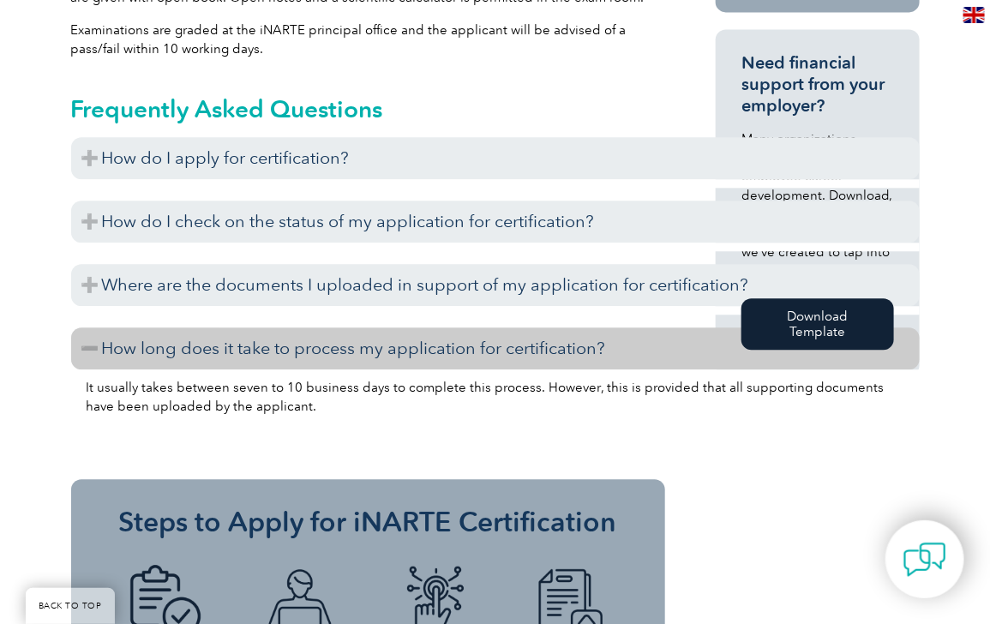
click at [84, 264] on h3 "Where are the documents I uploaded in support of my application for certificati…" at bounding box center [495, 285] width 849 height 42
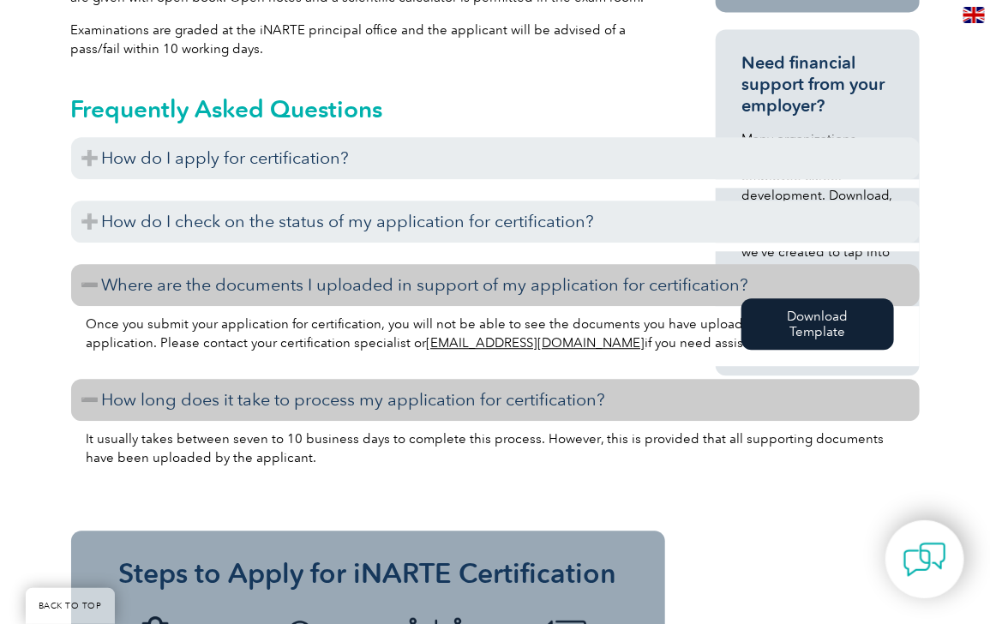
click at [97, 201] on h3 "How do I check on the status of my application for certification?" at bounding box center [495, 222] width 849 height 42
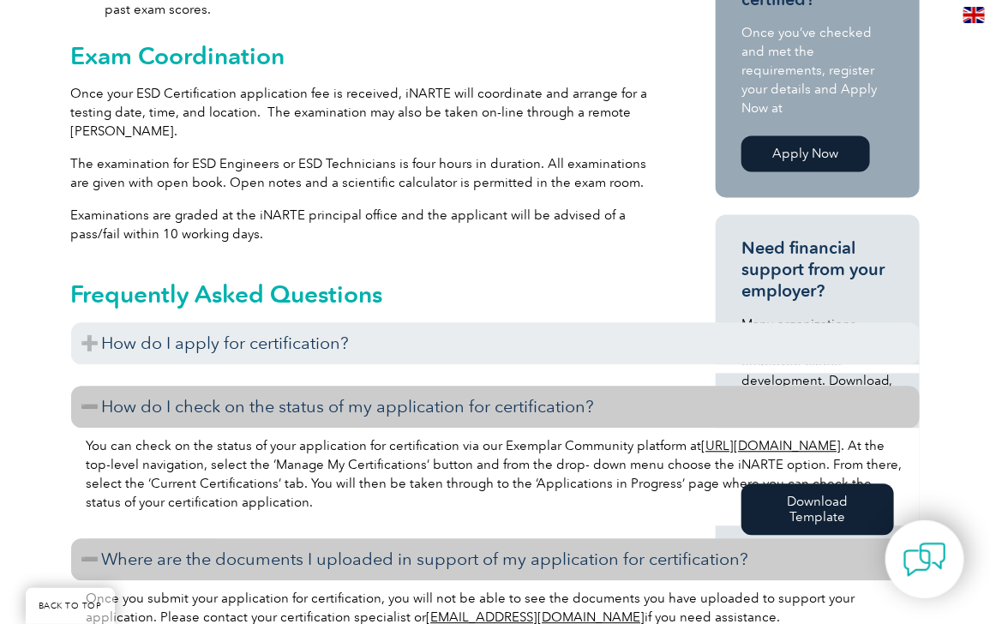
scroll to position [1090, 0]
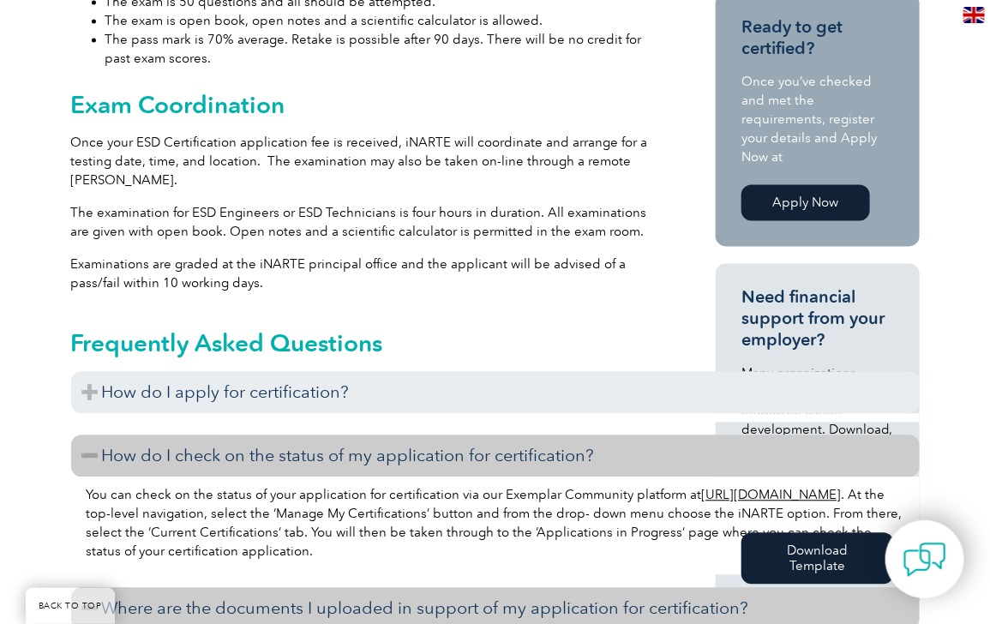
click at [87, 376] on h3 "How do I apply for certification?" at bounding box center [495, 392] width 849 height 42
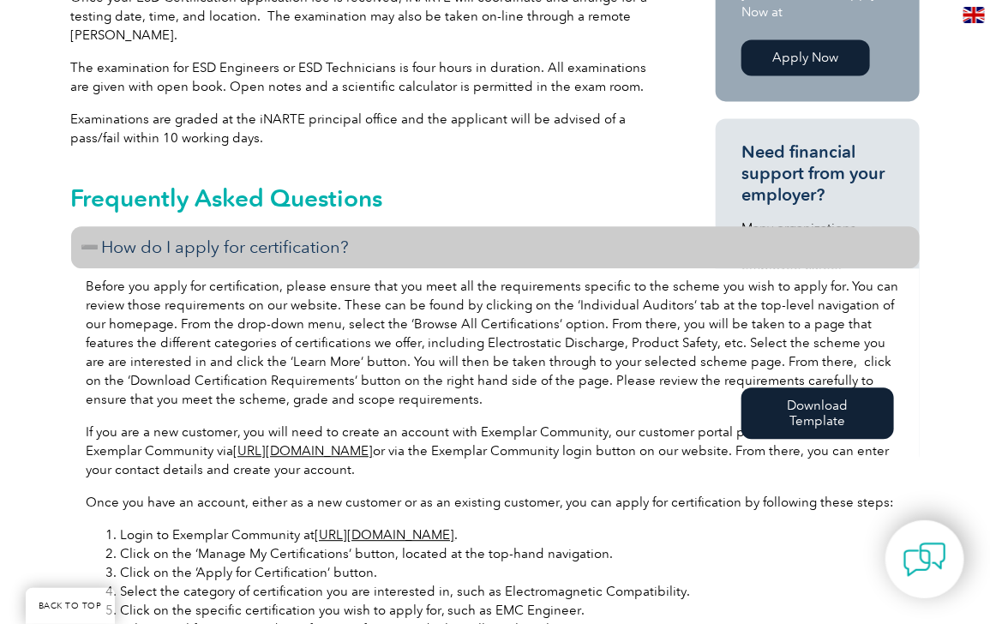
scroll to position [1246, 0]
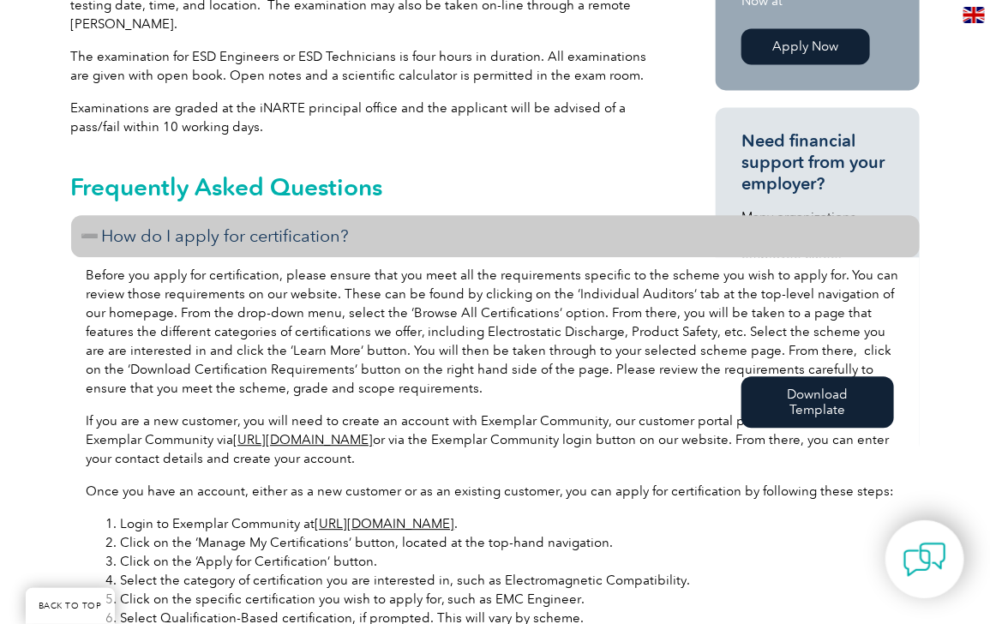
click at [90, 215] on h3 "How do I apply for certification?" at bounding box center [495, 236] width 849 height 42
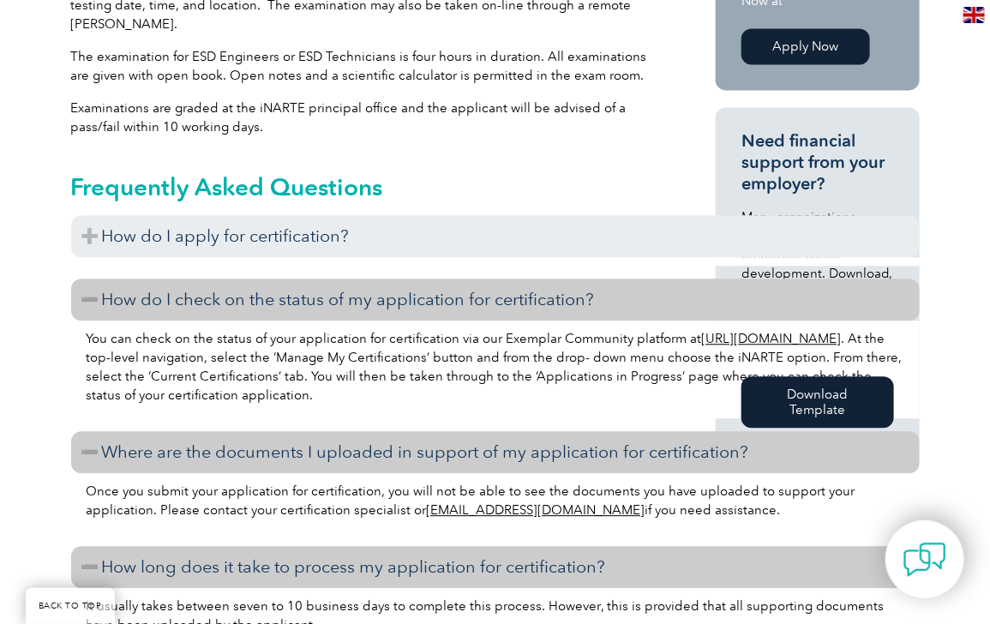
click at [80, 279] on h3 "How do I check on the status of my application for certification?" at bounding box center [495, 300] width 849 height 42
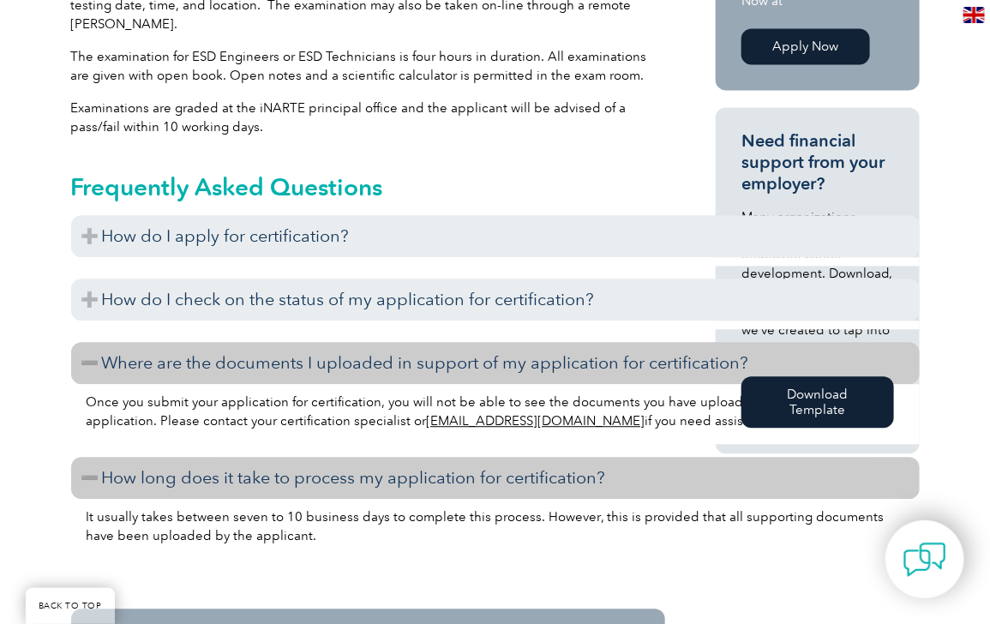
click at [93, 342] on h3 "Where are the documents I uploaded in support of my application for certificati…" at bounding box center [495, 363] width 849 height 42
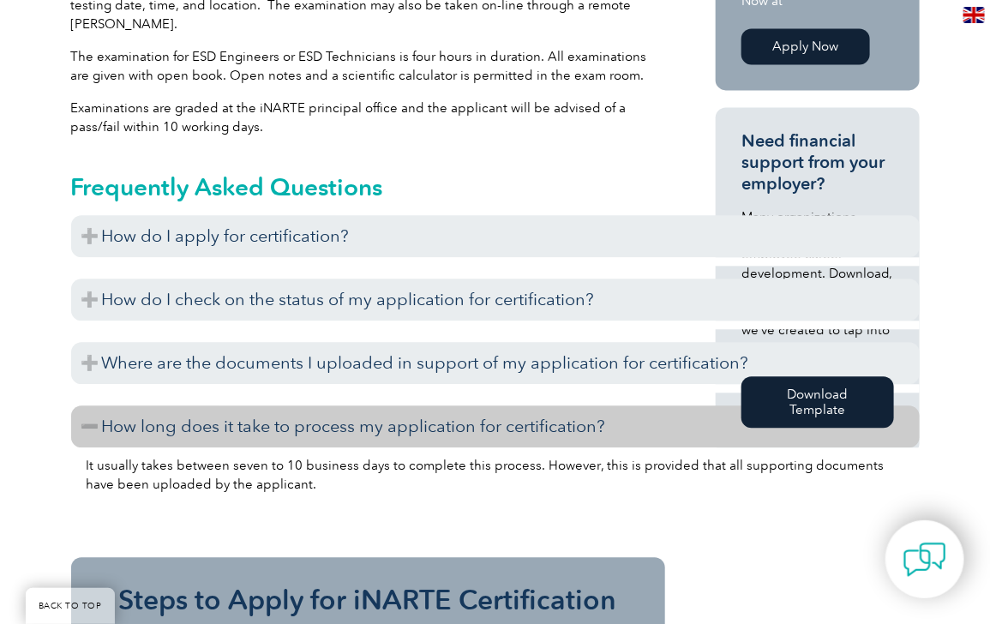
click at [91, 409] on h3 "How long does it take to process my application for certification?" at bounding box center [495, 426] width 849 height 42
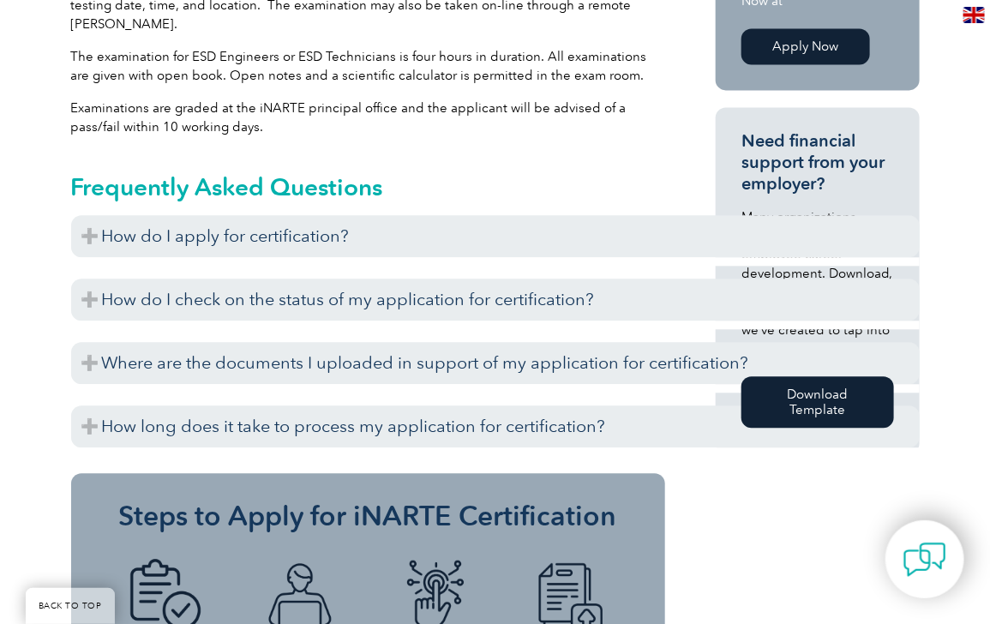
click at [543, 105] on p "Examinations are graded at the iNARTE principal office and the applicant will b…" at bounding box center [368, 118] width 594 height 38
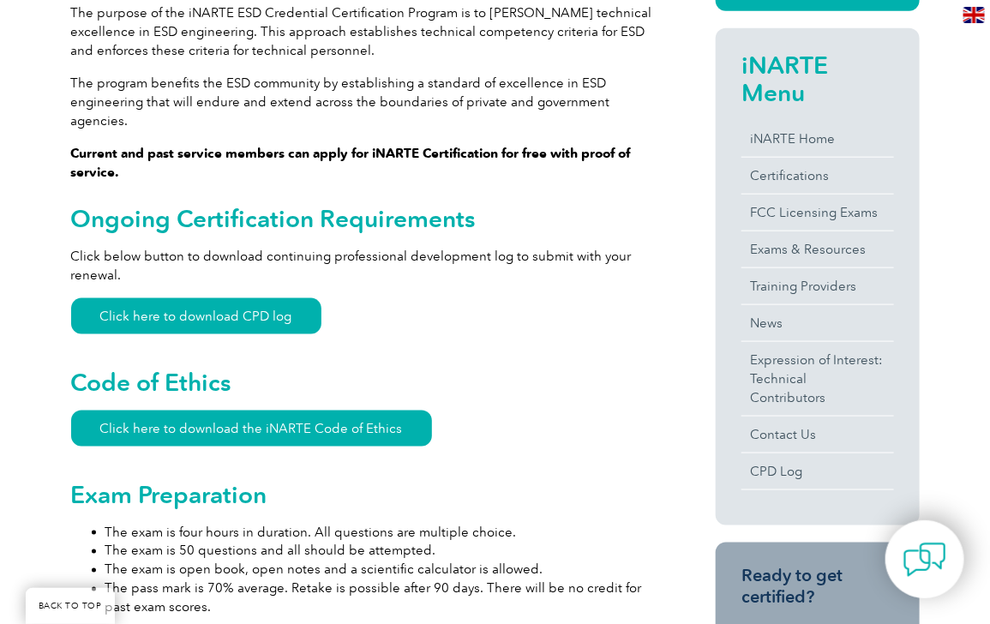
scroll to position [545, 0]
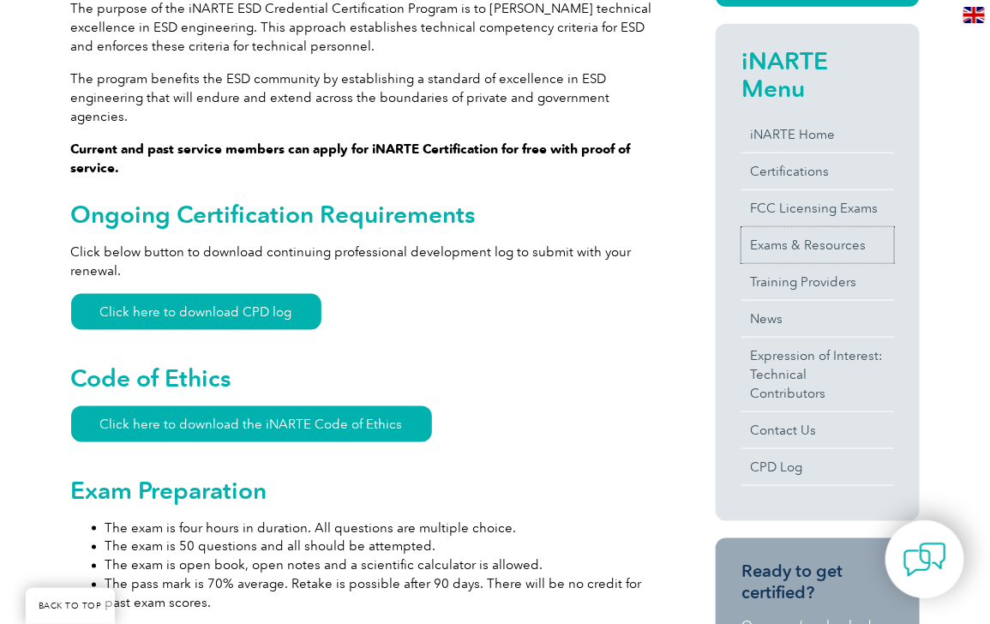
click at [793, 250] on link "Exams & Resources" at bounding box center [817, 245] width 153 height 36
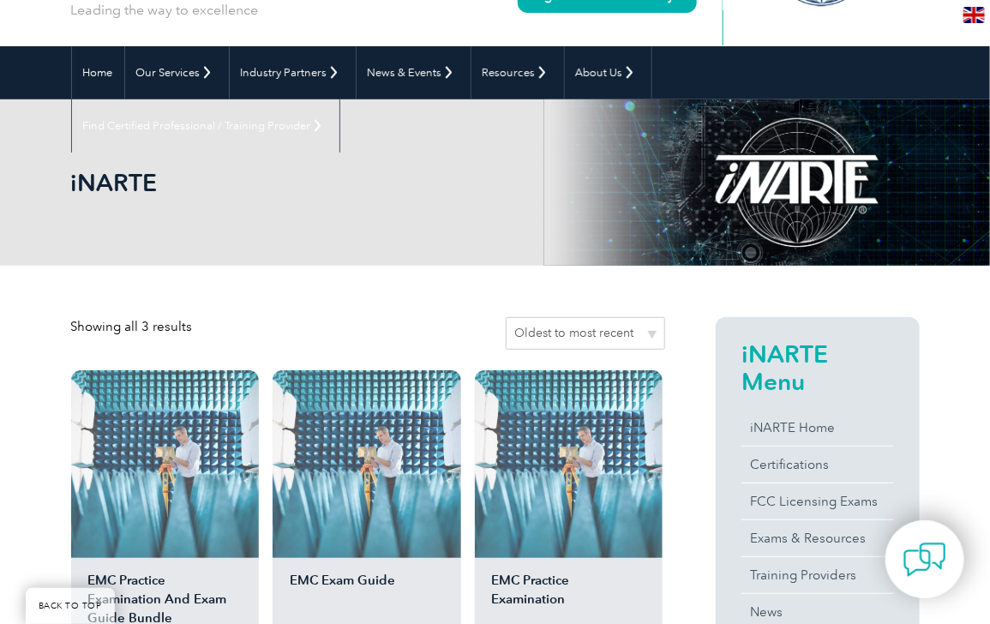
scroll to position [389, 0]
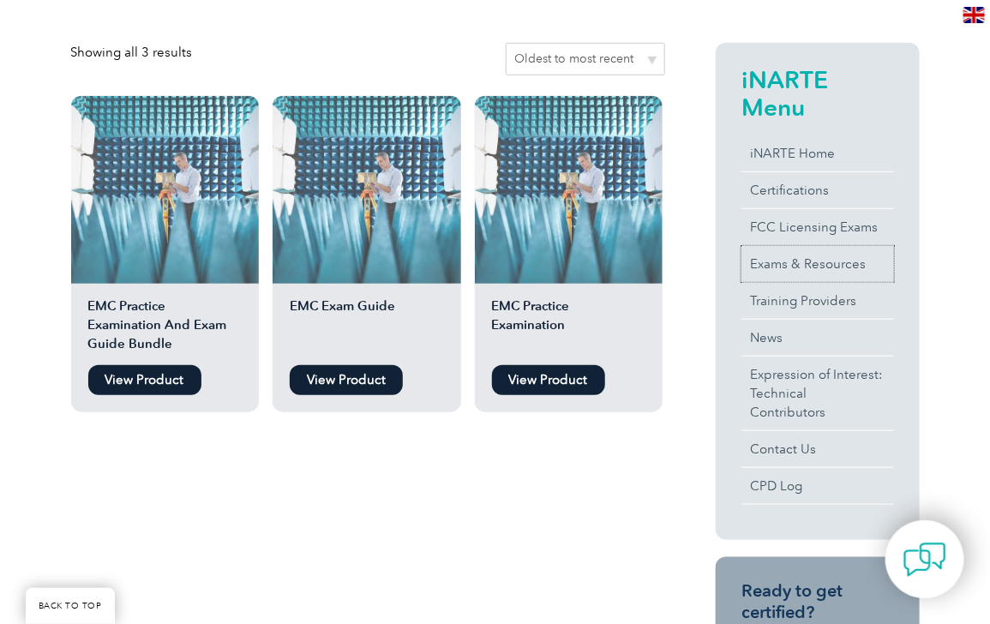
click at [803, 266] on link "Exams & Resources" at bounding box center [817, 264] width 153 height 36
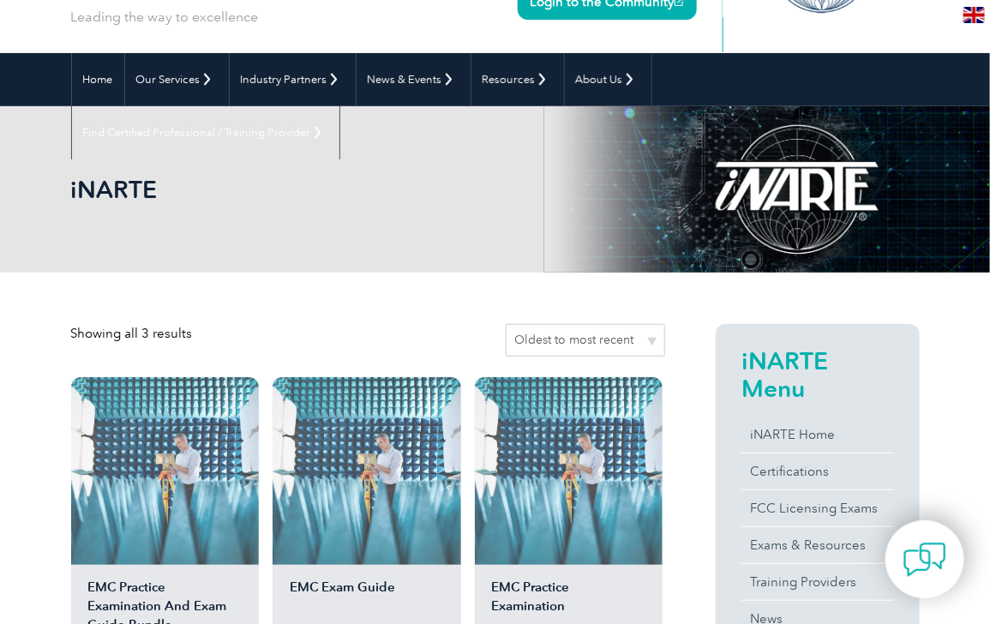
scroll to position [311, 0]
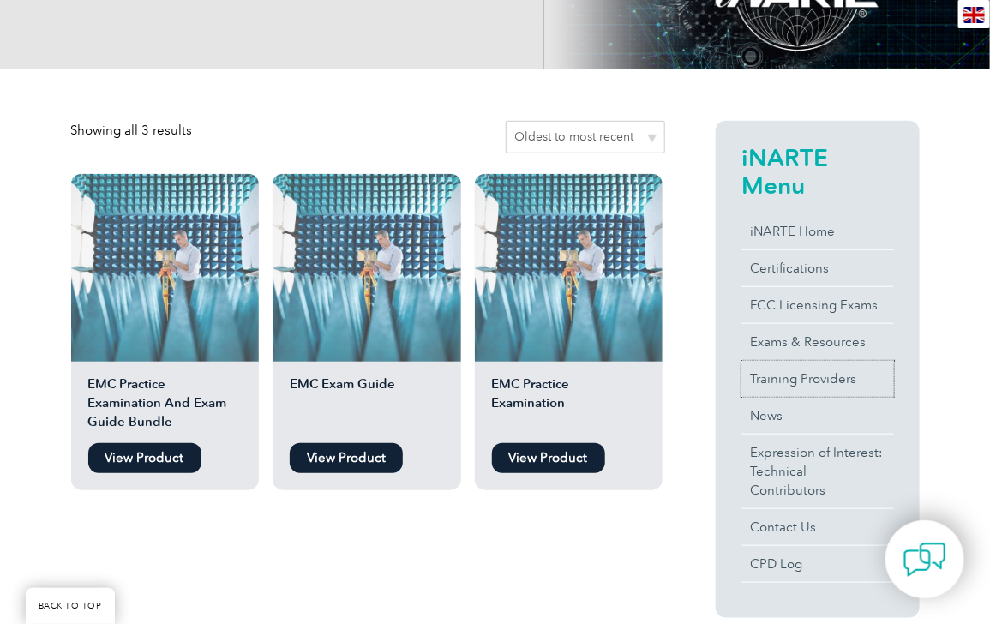
click at [794, 373] on link "Training Providers" at bounding box center [817, 379] width 153 height 36
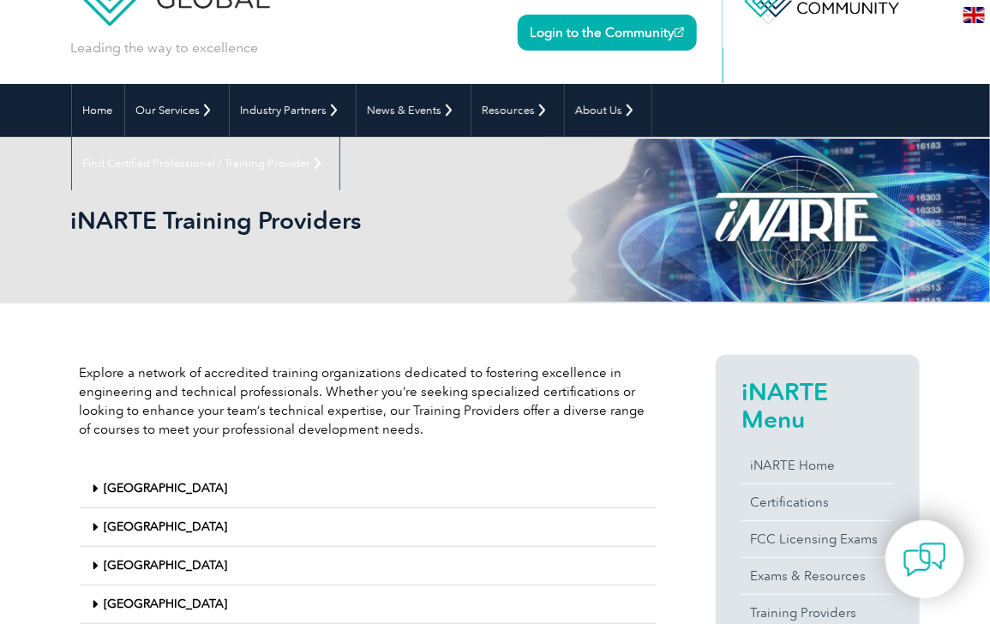
scroll to position [545, 0]
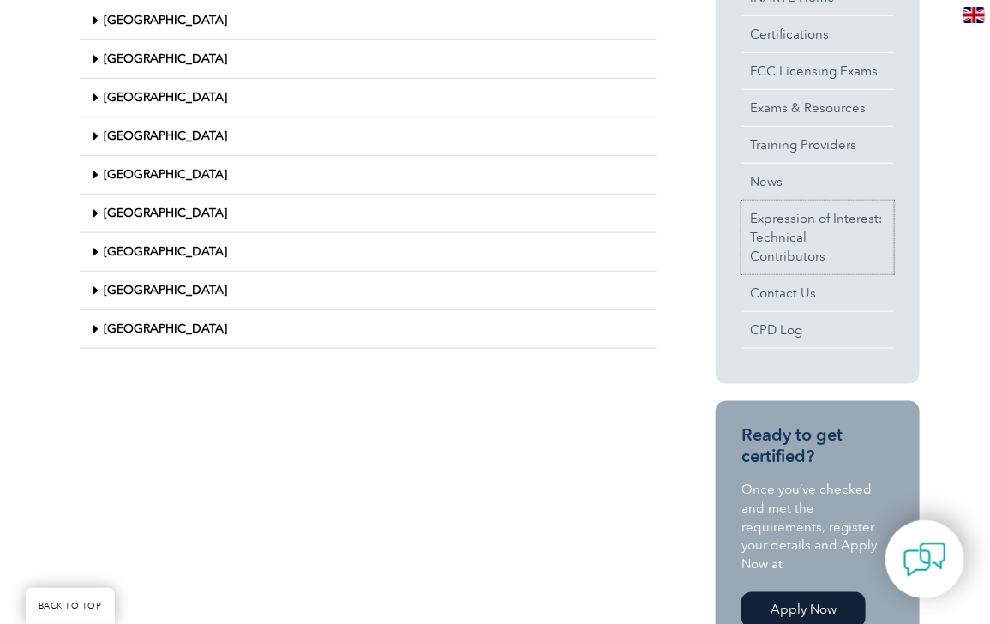
click at [801, 229] on link "Expression of Interest: Technical Contributors" at bounding box center [817, 238] width 153 height 74
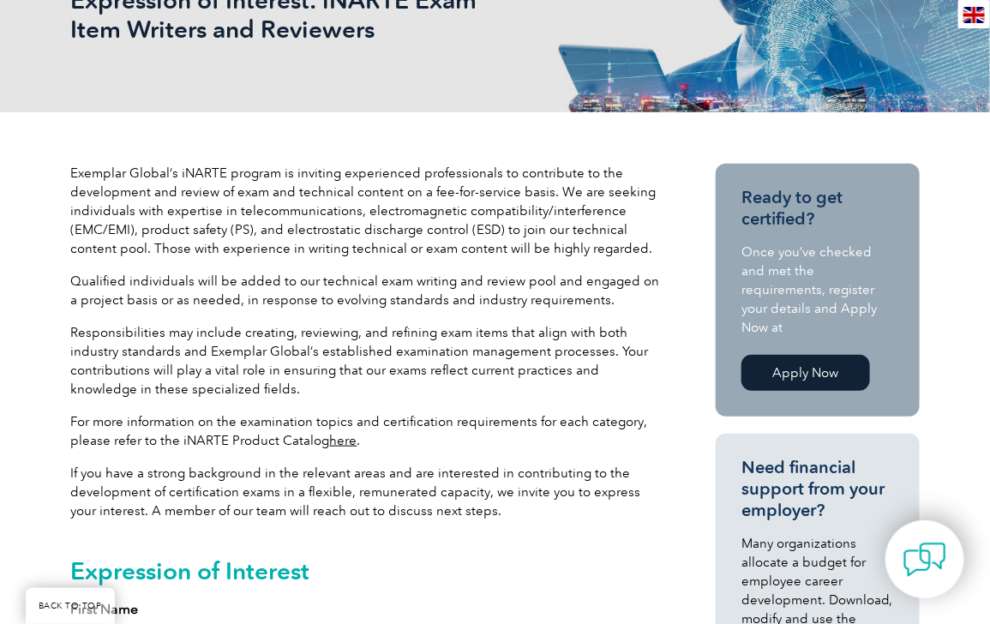
scroll to position [77, 0]
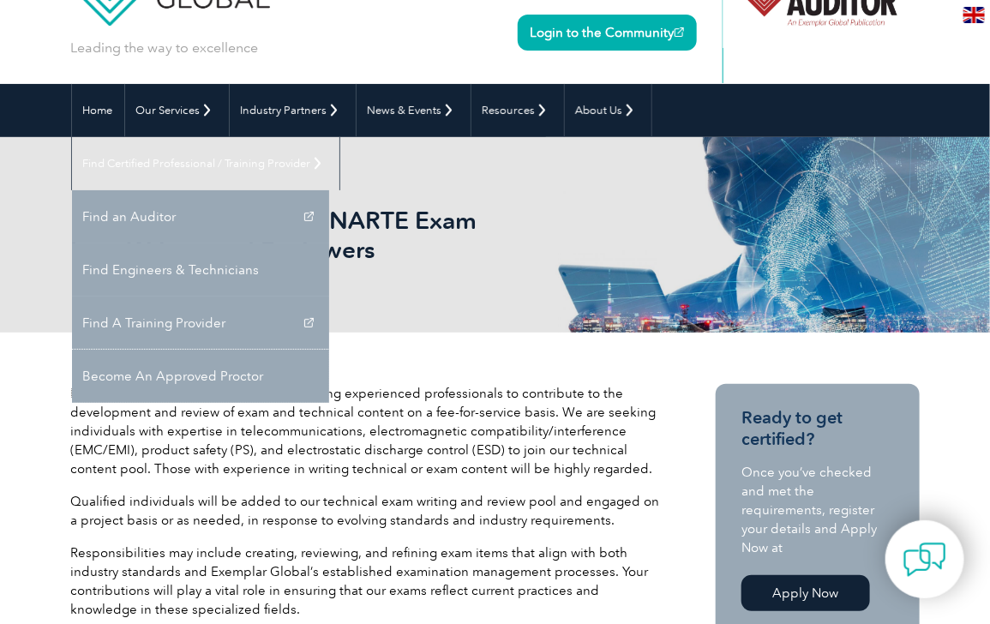
click at [329, 350] on link "Become An Approved Proctor" at bounding box center [200, 376] width 257 height 53
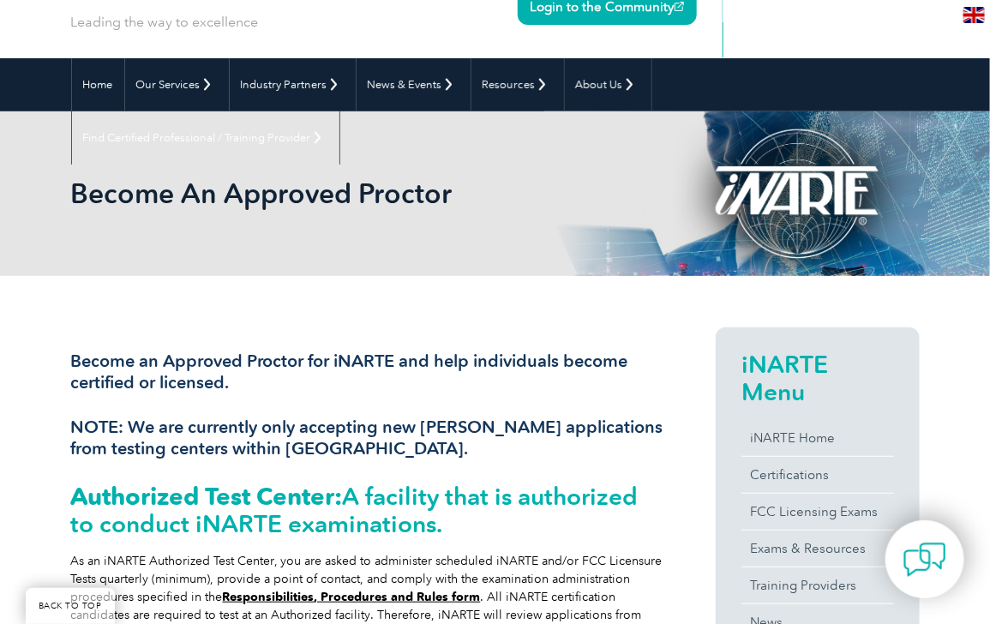
scroll to position [77, 0]
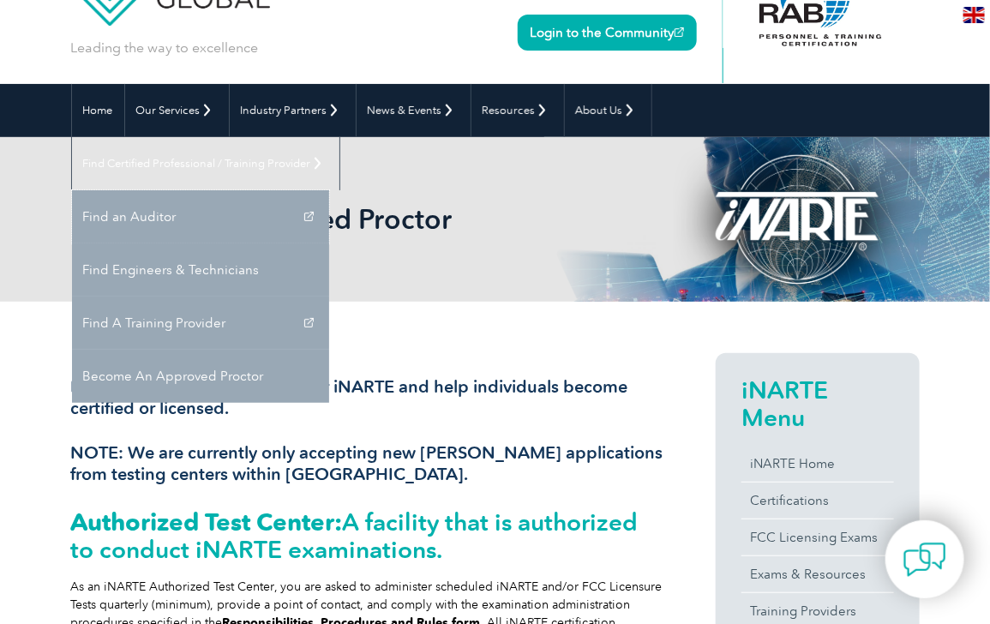
click at [329, 190] on link "Find an Auditor" at bounding box center [200, 216] width 257 height 53
click at [329, 243] on link "Find Engineers & Technicians" at bounding box center [200, 269] width 257 height 53
